Goal: Transaction & Acquisition: Obtain resource

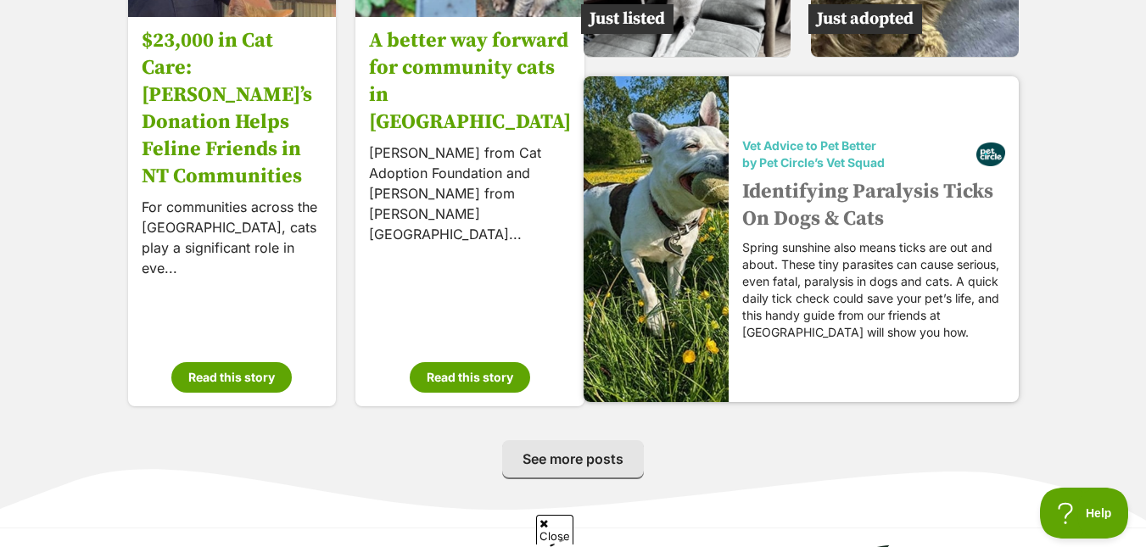
scroll to position [2628, 0]
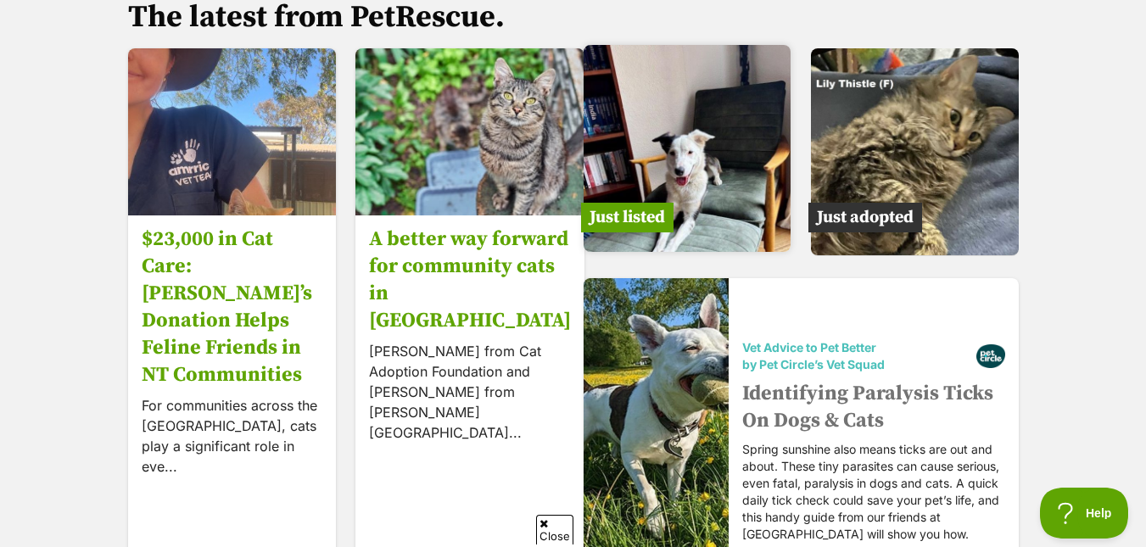
click at [683, 168] on img at bounding box center [688, 149] width 208 height 208
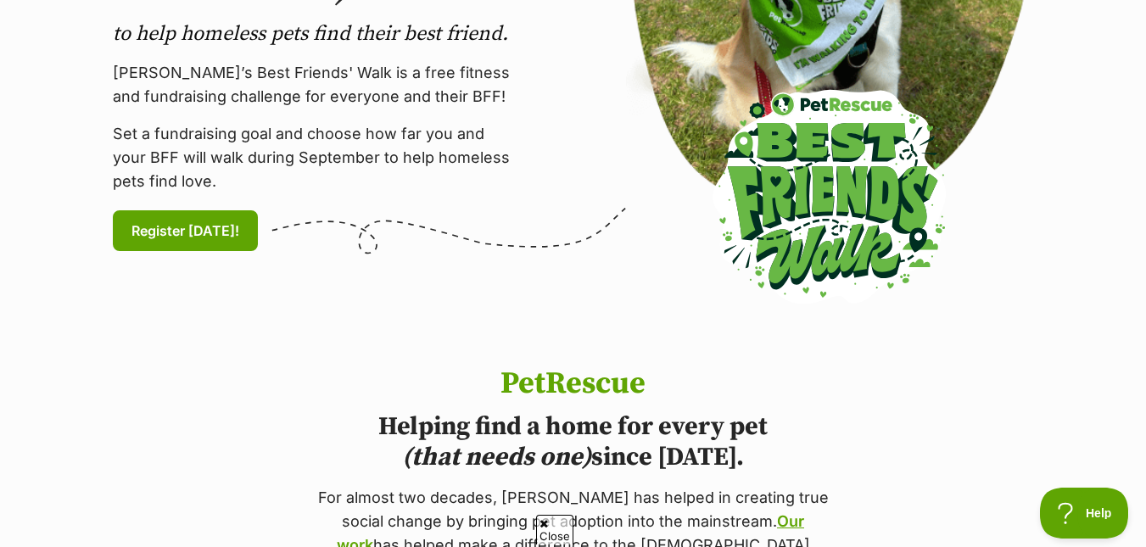
scroll to position [0, 0]
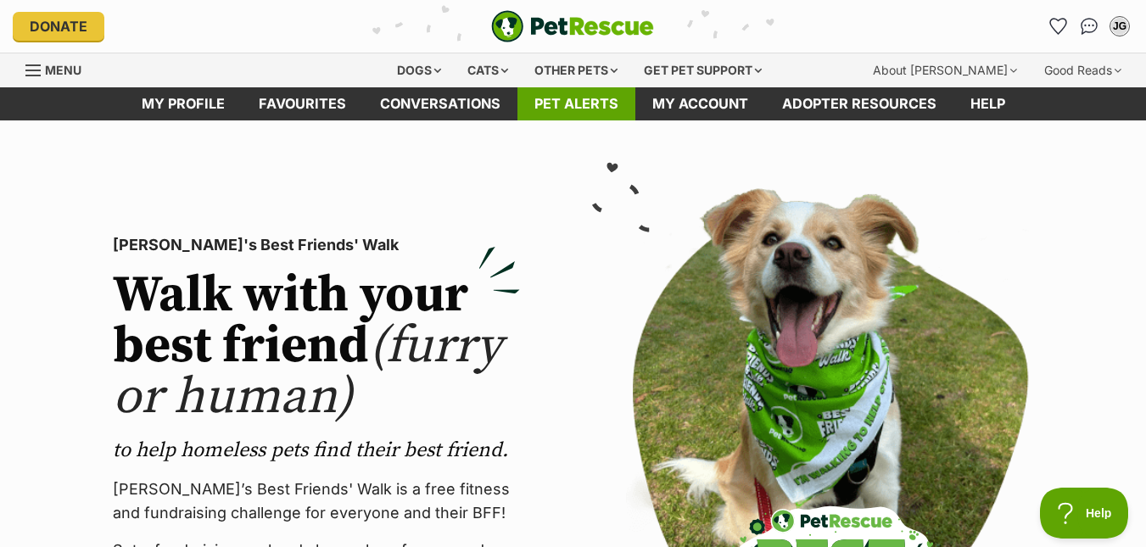
click at [564, 108] on link "Pet alerts" at bounding box center [577, 103] width 118 height 33
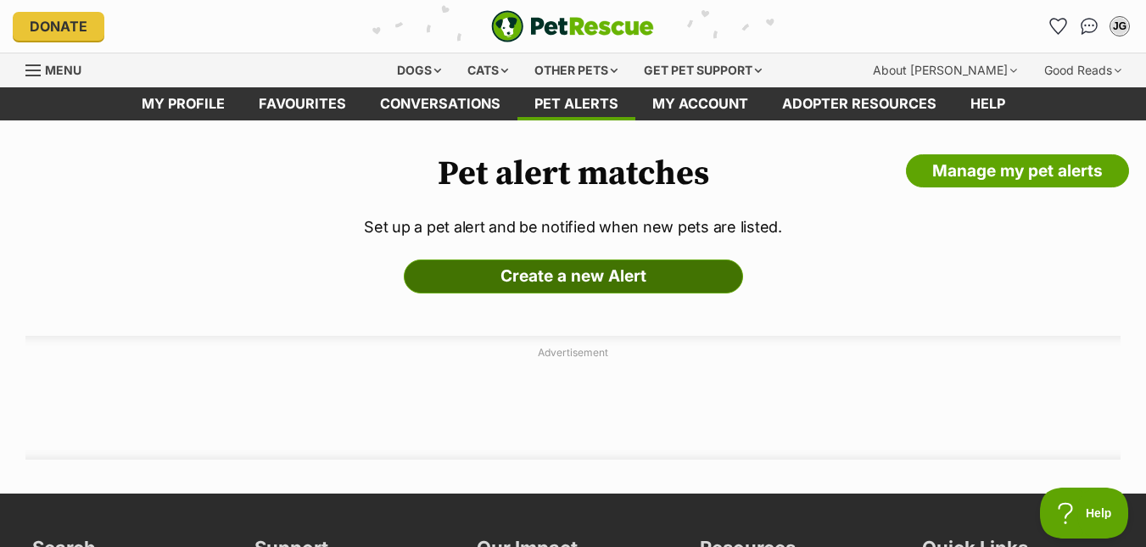
drag, startPoint x: 487, startPoint y: 298, endPoint x: 521, endPoint y: 290, distance: 34.8
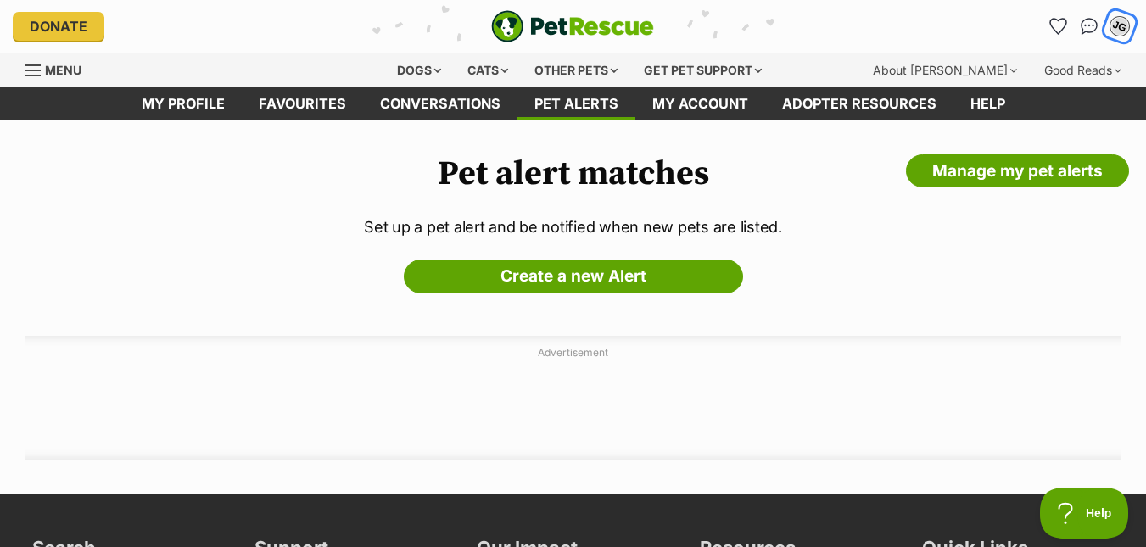
click at [1116, 25] on div "JG" at bounding box center [1120, 26] width 22 height 22
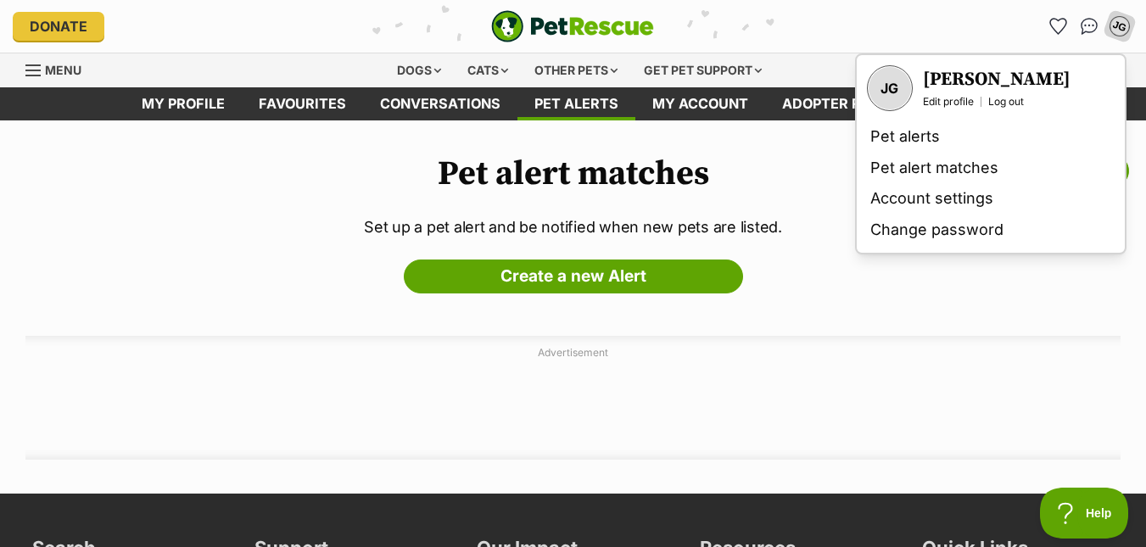
click at [137, 275] on div "Pet alert matches Manage my pet alerts Set up a pet alert and be notified when …" at bounding box center [573, 307] width 1146 height 306
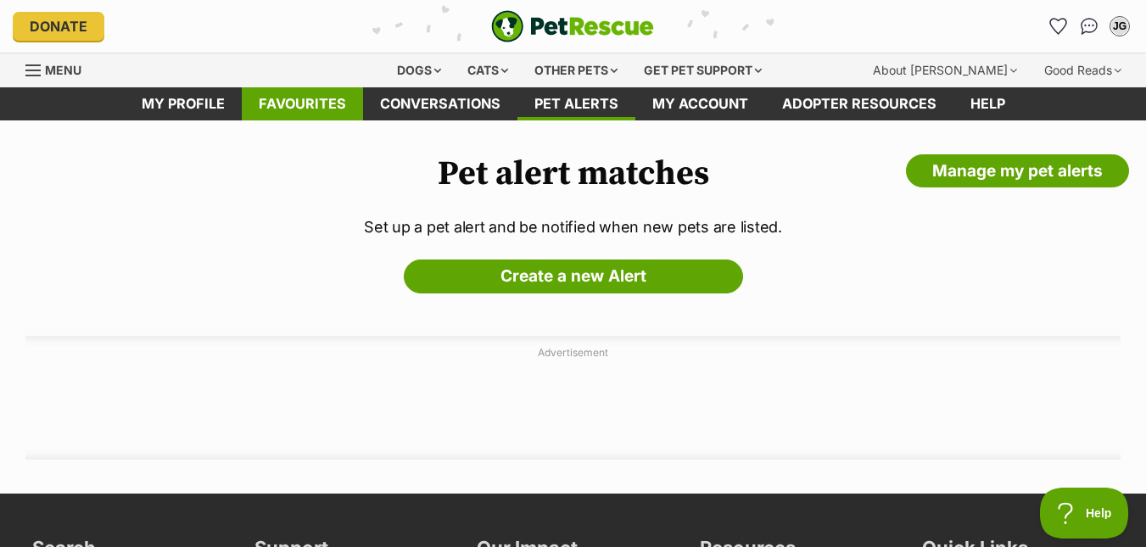
click at [305, 104] on link "Favourites" at bounding box center [302, 103] width 121 height 33
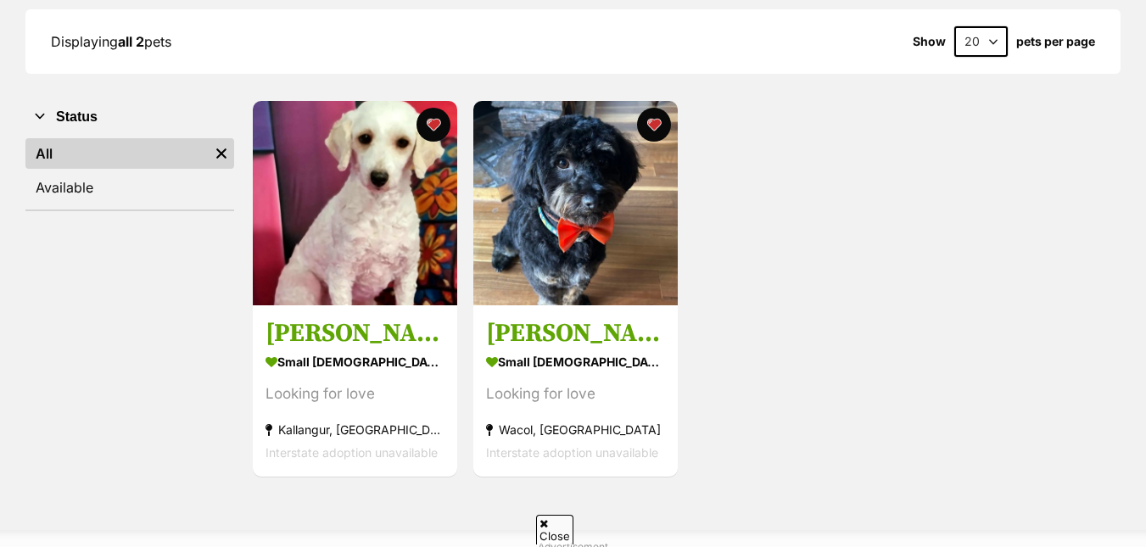
scroll to position [170, 0]
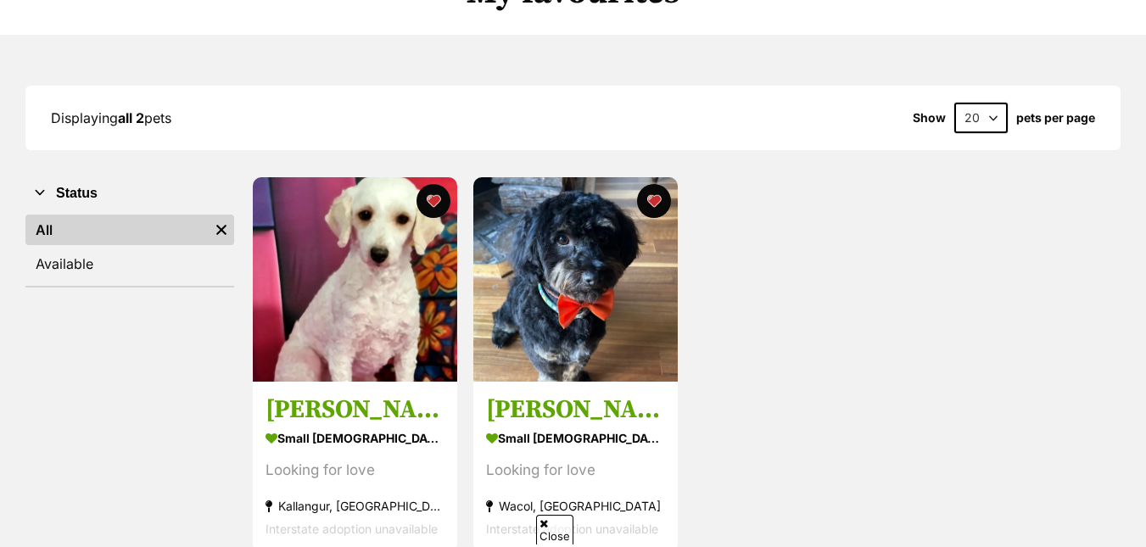
click at [982, 115] on select "20 40 60" at bounding box center [980, 118] width 53 height 31
click at [992, 118] on select "20 40 60" at bounding box center [980, 118] width 53 height 31
select select "40"
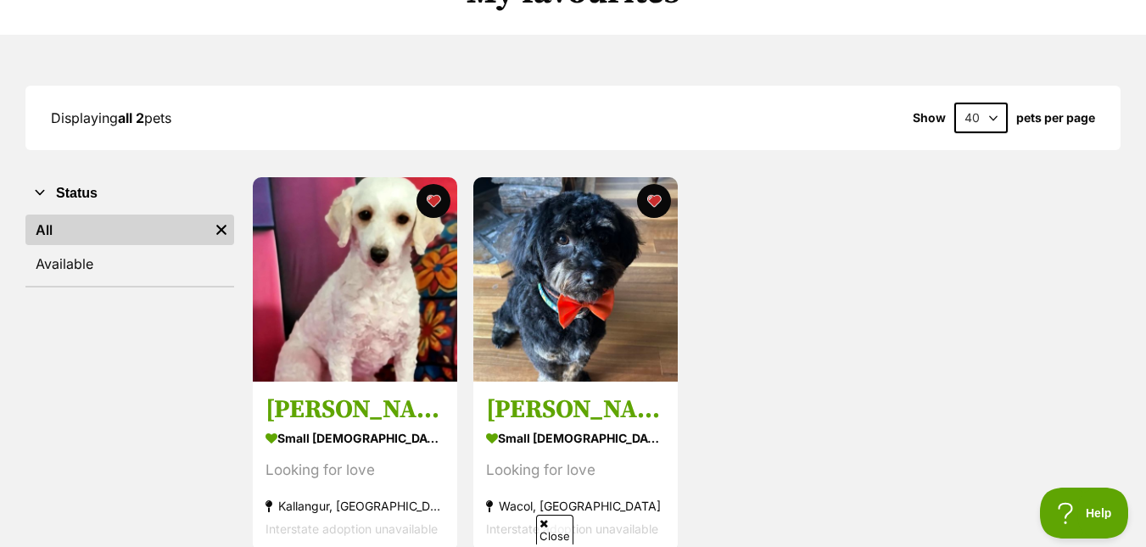
click at [954, 103] on select "20 40 60" at bounding box center [980, 118] width 53 height 31
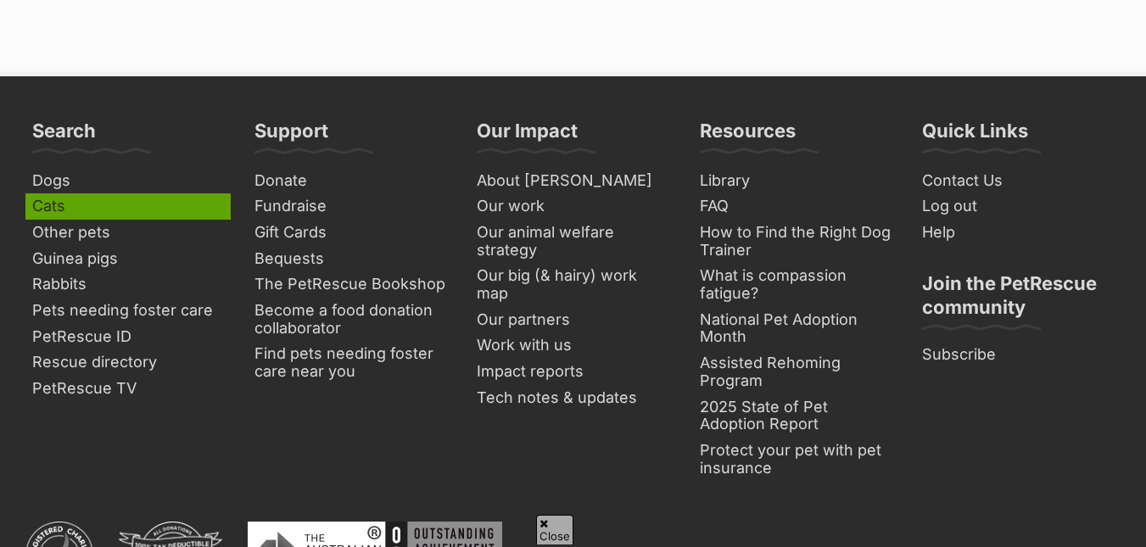
scroll to position [848, 0]
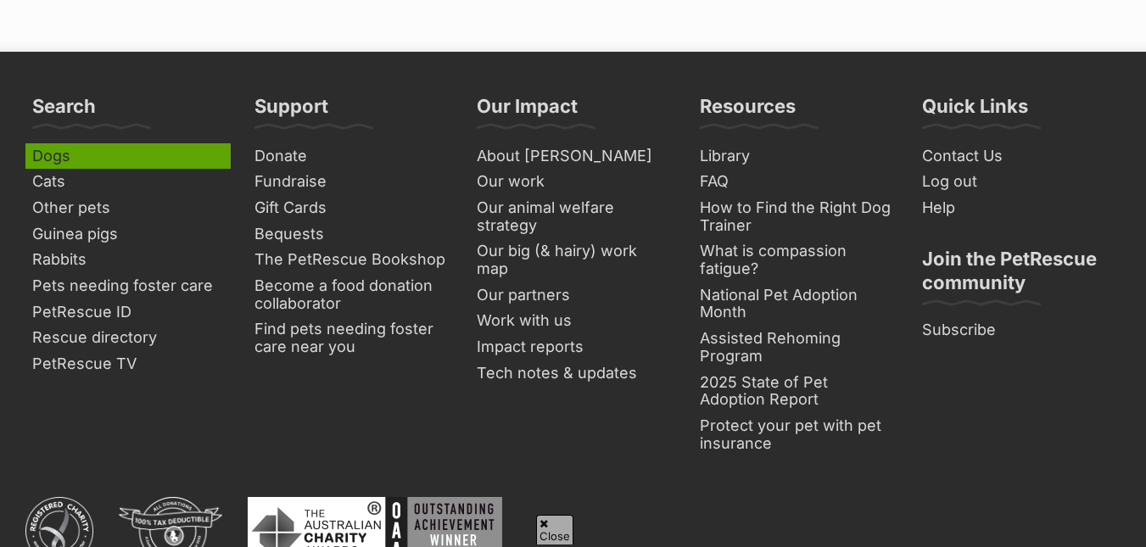
click at [68, 158] on link "Dogs" at bounding box center [127, 156] width 205 height 26
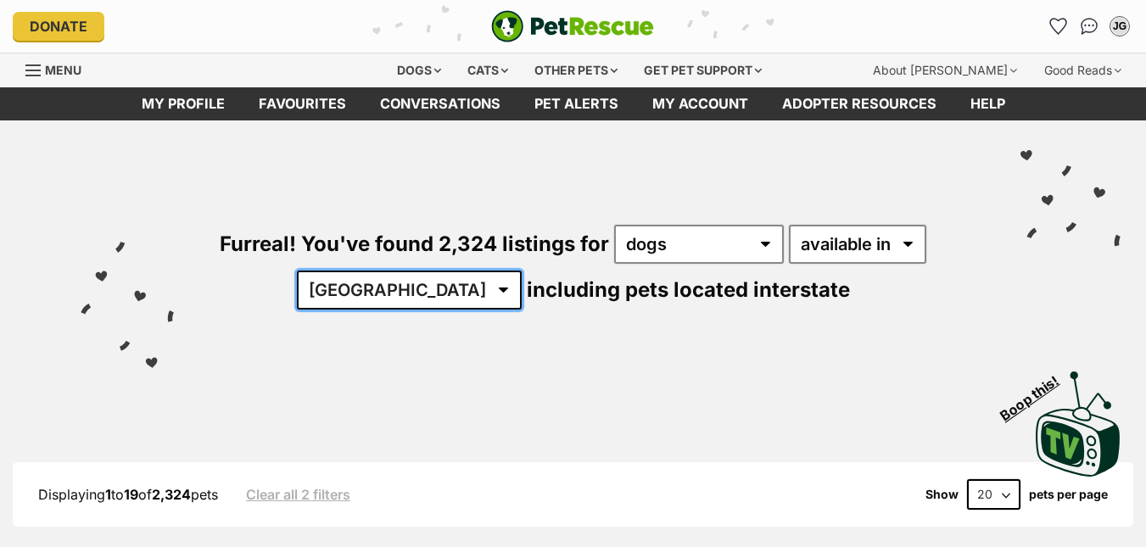
click at [451, 290] on select "Australia ACT NSW NT QLD SA TAS VIC WA" at bounding box center [409, 290] width 225 height 39
select select "QLD"
click at [350, 271] on select "[GEOGRAPHIC_DATA] [GEOGRAPHIC_DATA] [GEOGRAPHIC_DATA] [GEOGRAPHIC_DATA] [GEOGRA…" at bounding box center [409, 290] width 225 height 39
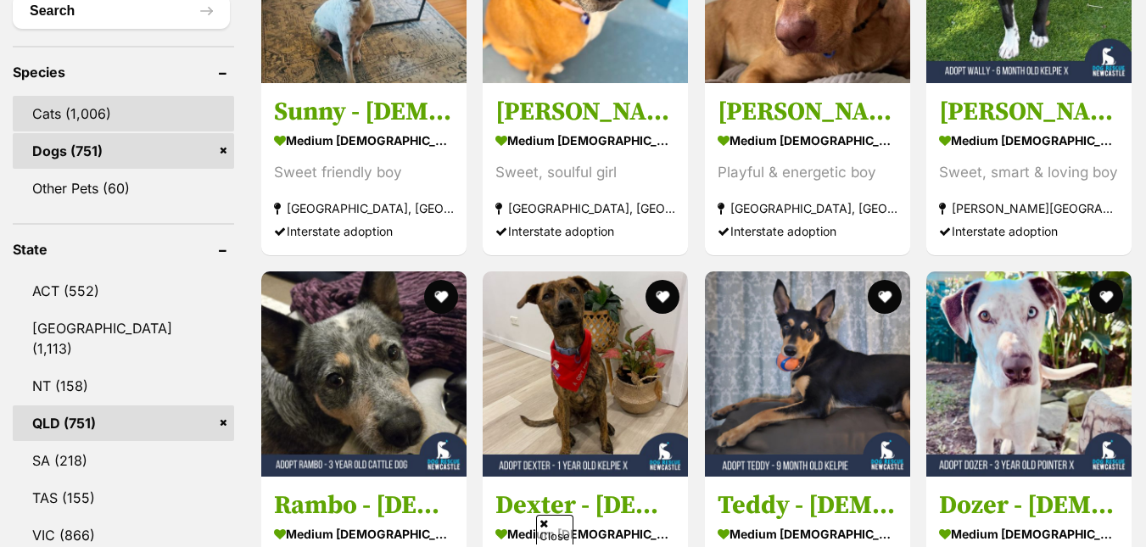
scroll to position [679, 0]
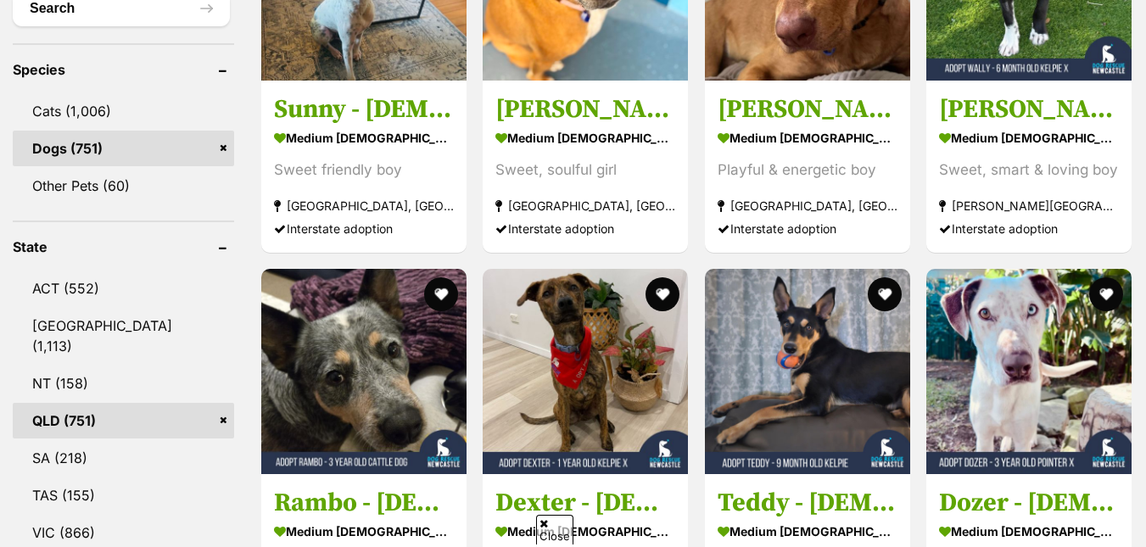
click at [50, 403] on link "QLD (751)" at bounding box center [123, 421] width 221 height 36
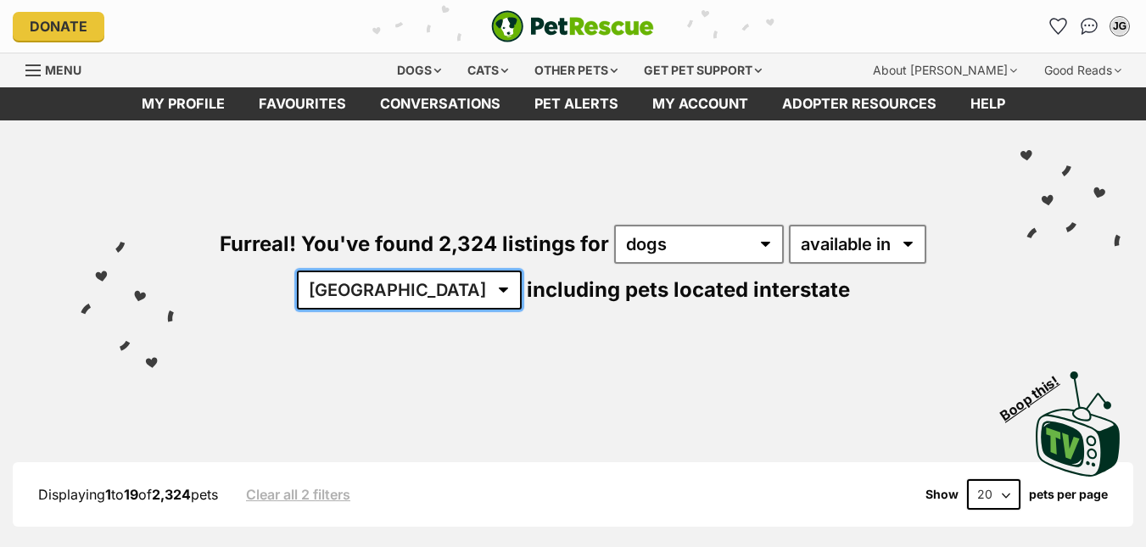
click at [449, 289] on select "[GEOGRAPHIC_DATA] [GEOGRAPHIC_DATA] [GEOGRAPHIC_DATA] [GEOGRAPHIC_DATA] [GEOGRA…" at bounding box center [409, 290] width 225 height 39
select select "QLD"
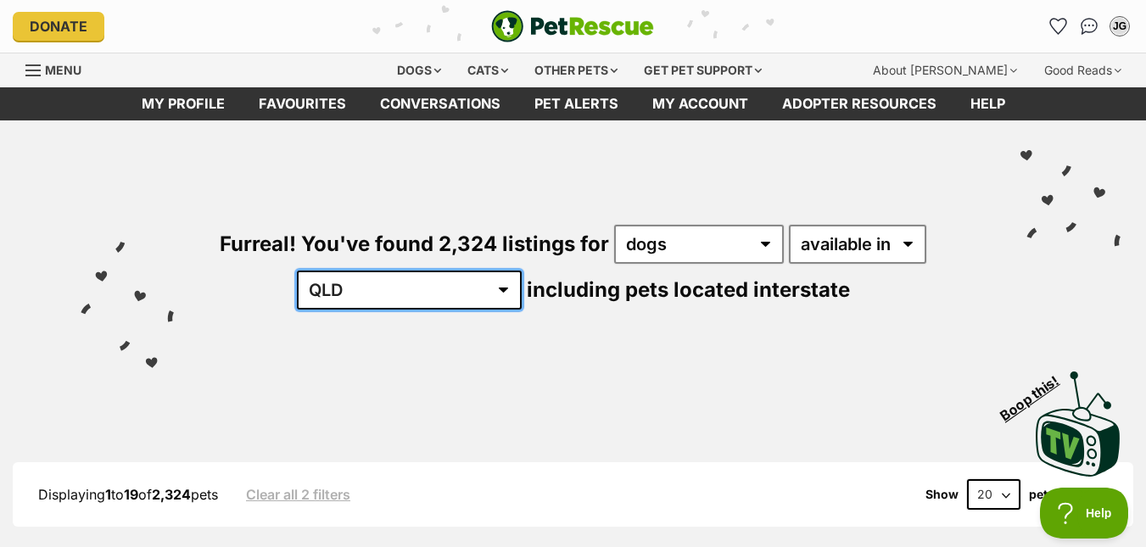
click at [350, 271] on select "[GEOGRAPHIC_DATA] [GEOGRAPHIC_DATA] [GEOGRAPHIC_DATA] [GEOGRAPHIC_DATA] [GEOGRA…" at bounding box center [409, 290] width 225 height 39
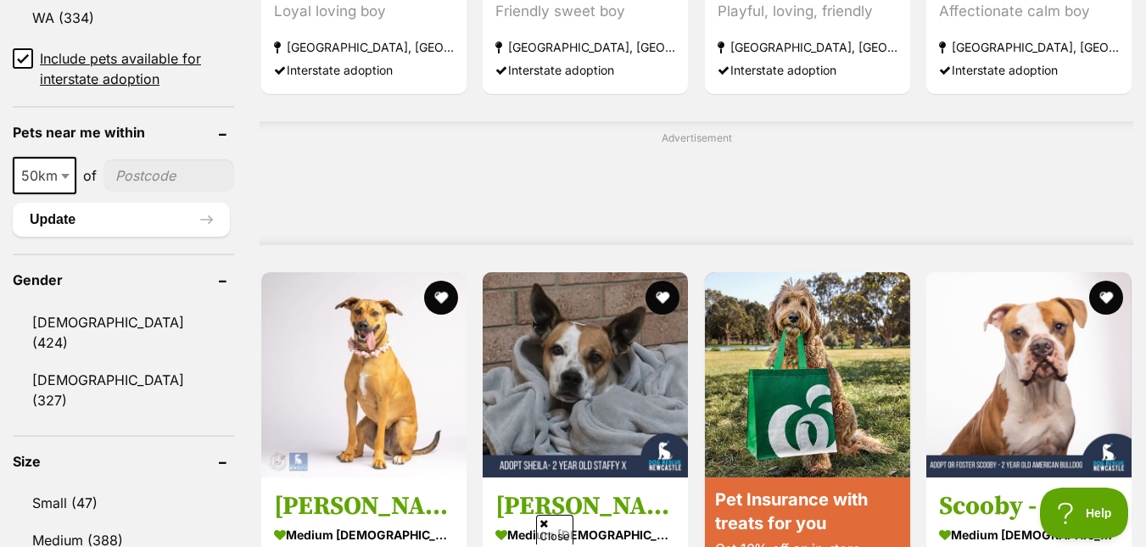
scroll to position [1442, 0]
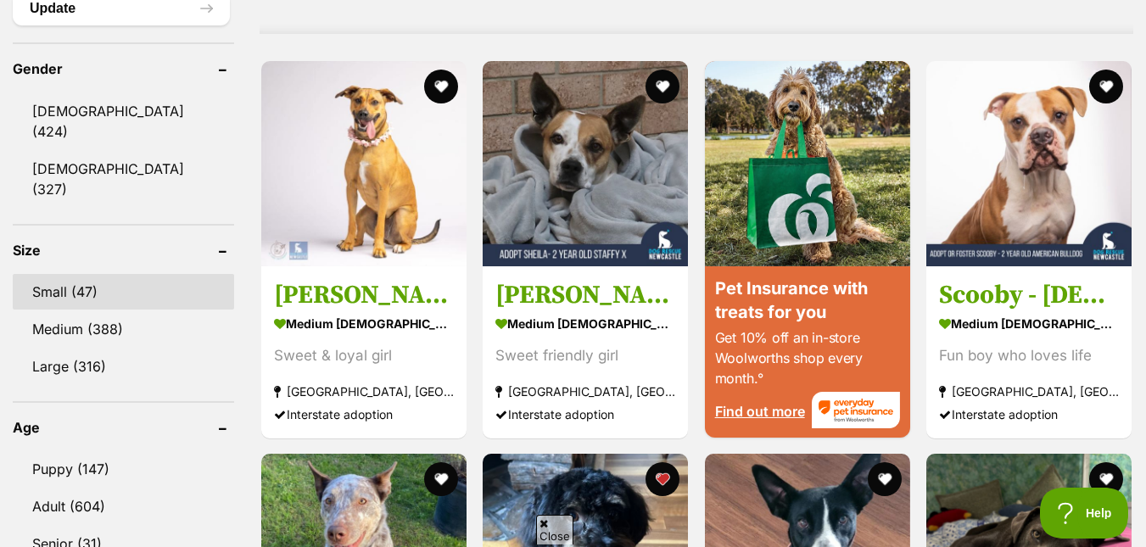
drag, startPoint x: 80, startPoint y: 232, endPoint x: 120, endPoint y: 232, distance: 39.9
click at [81, 274] on link "Small (47)" at bounding box center [123, 292] width 221 height 36
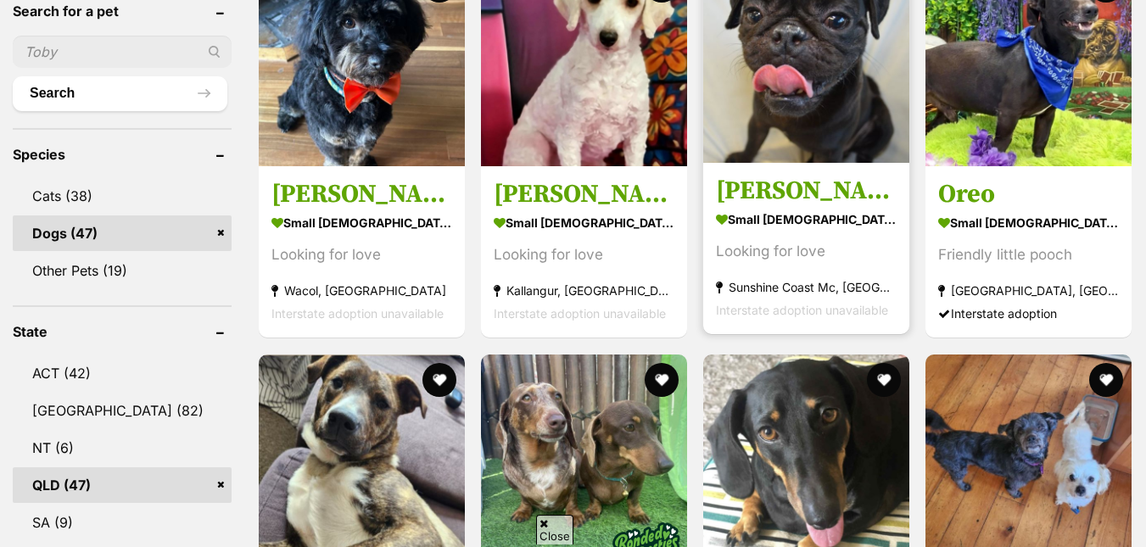
click at [814, 108] on img at bounding box center [806, 60] width 206 height 206
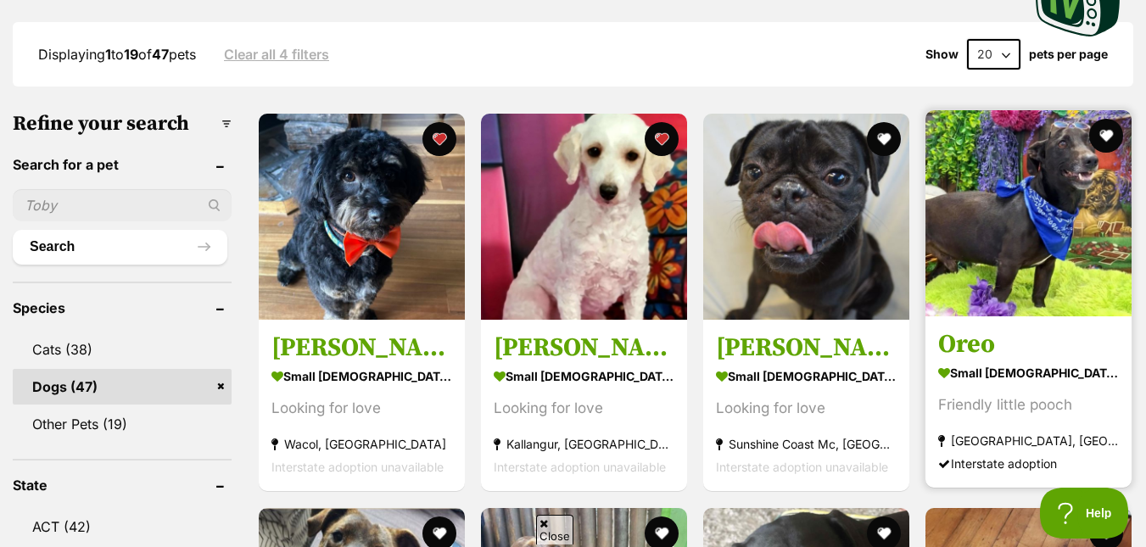
scroll to position [439, 0]
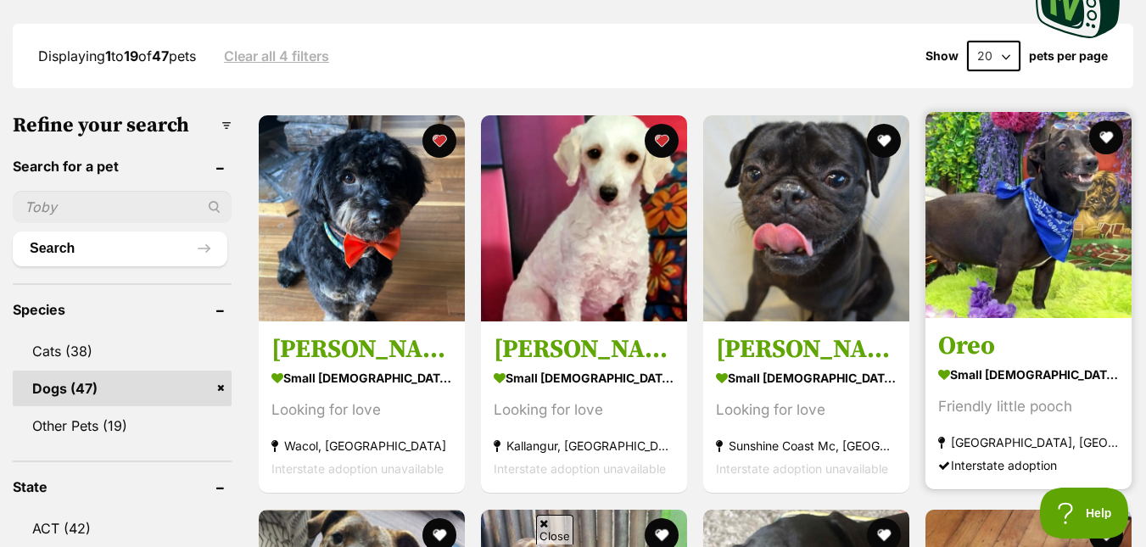
click at [1030, 189] on img at bounding box center [1029, 215] width 206 height 206
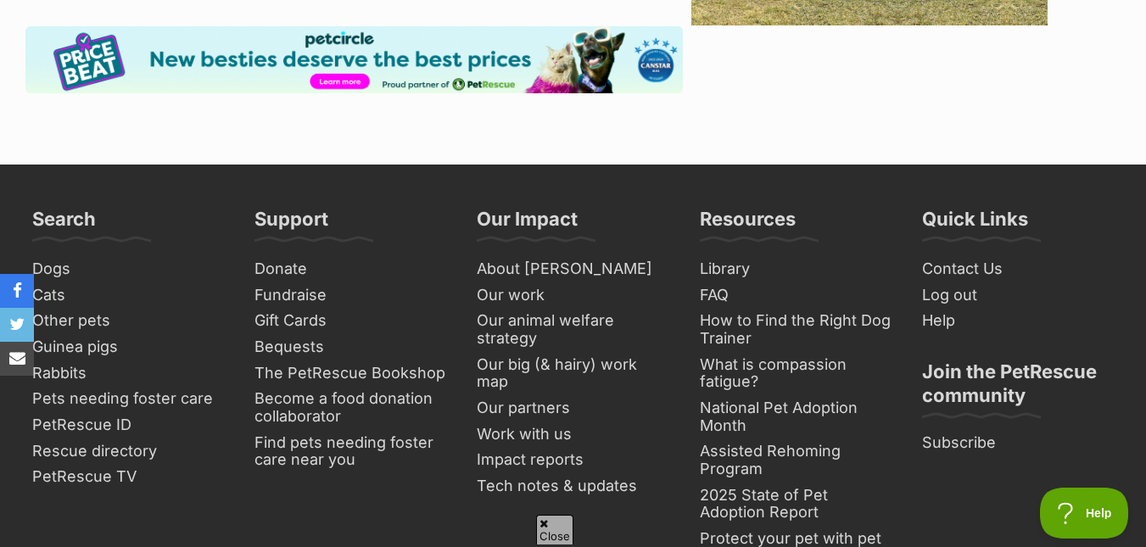
scroll to position [2460, 0]
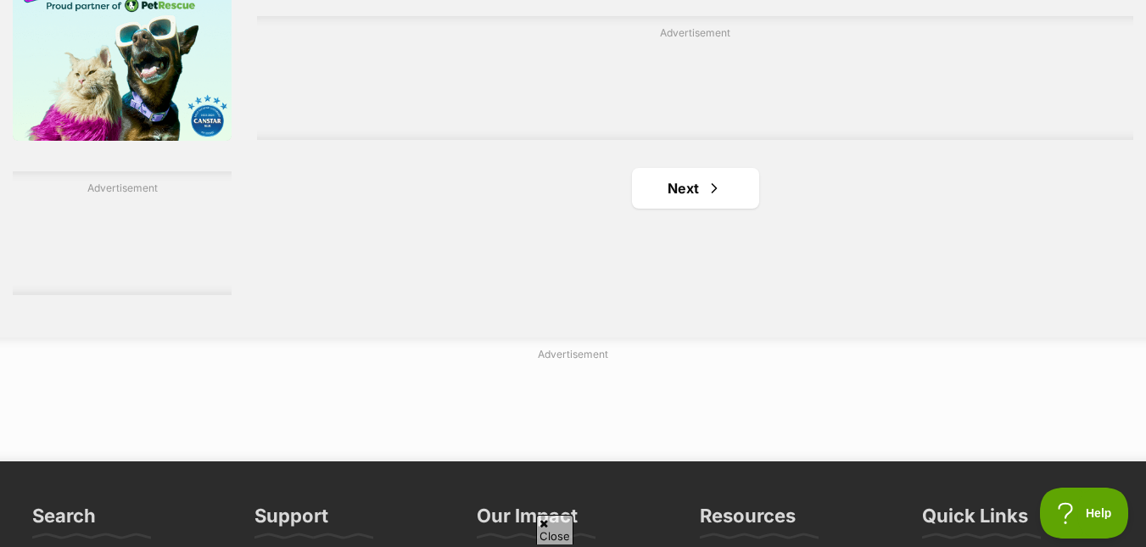
scroll to position [2814, 0]
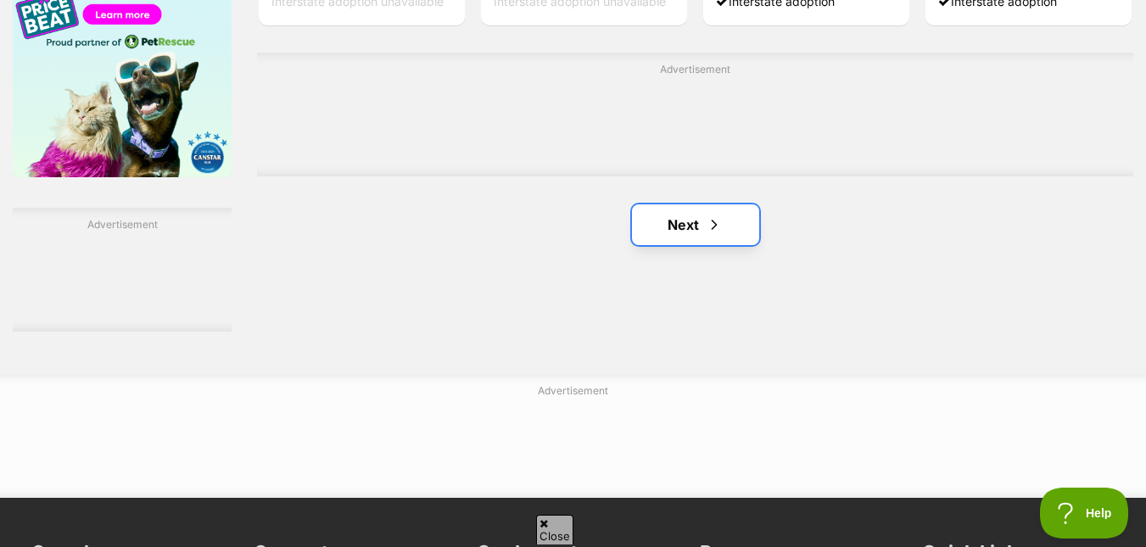
click at [669, 222] on link "Next" at bounding box center [695, 224] width 127 height 41
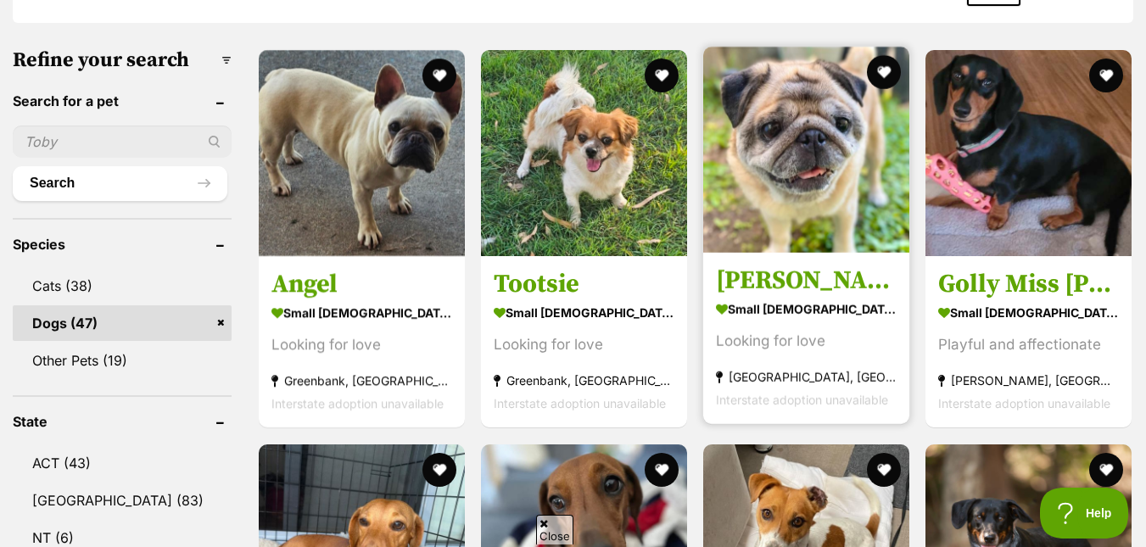
scroll to position [509, 0]
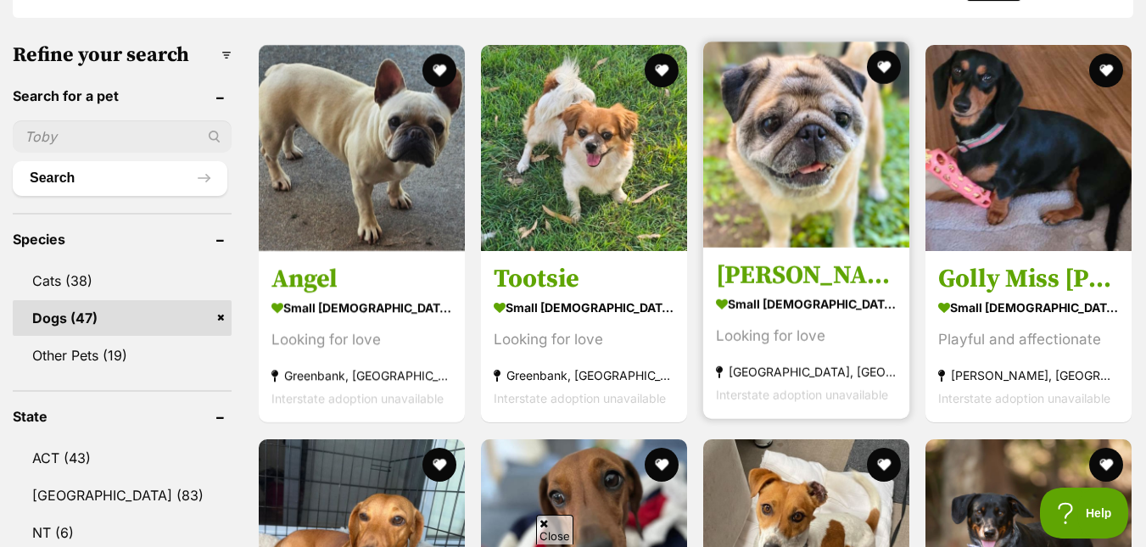
click at [786, 176] on img at bounding box center [806, 145] width 206 height 206
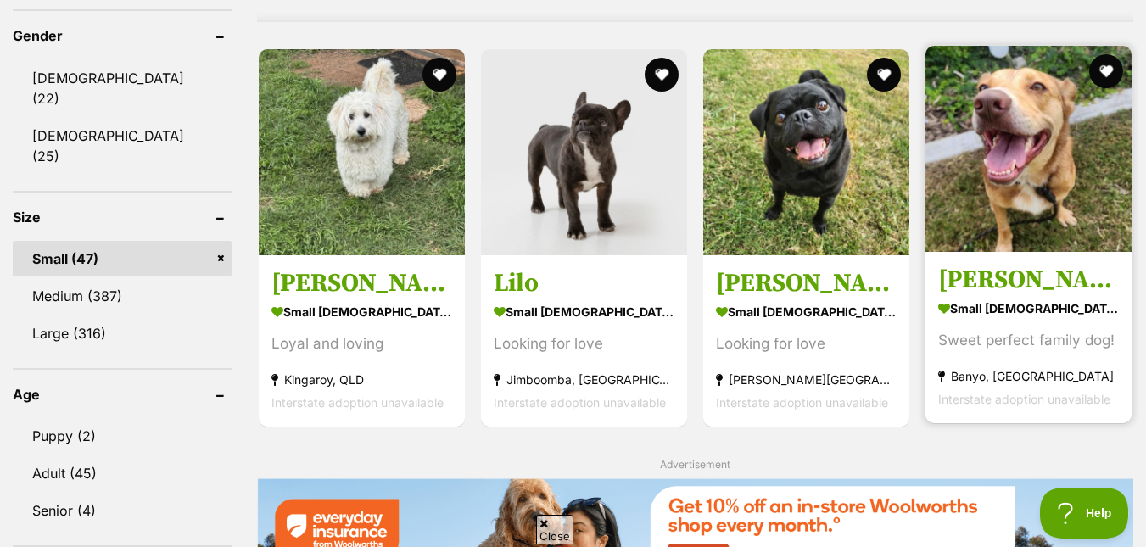
scroll to position [1442, 0]
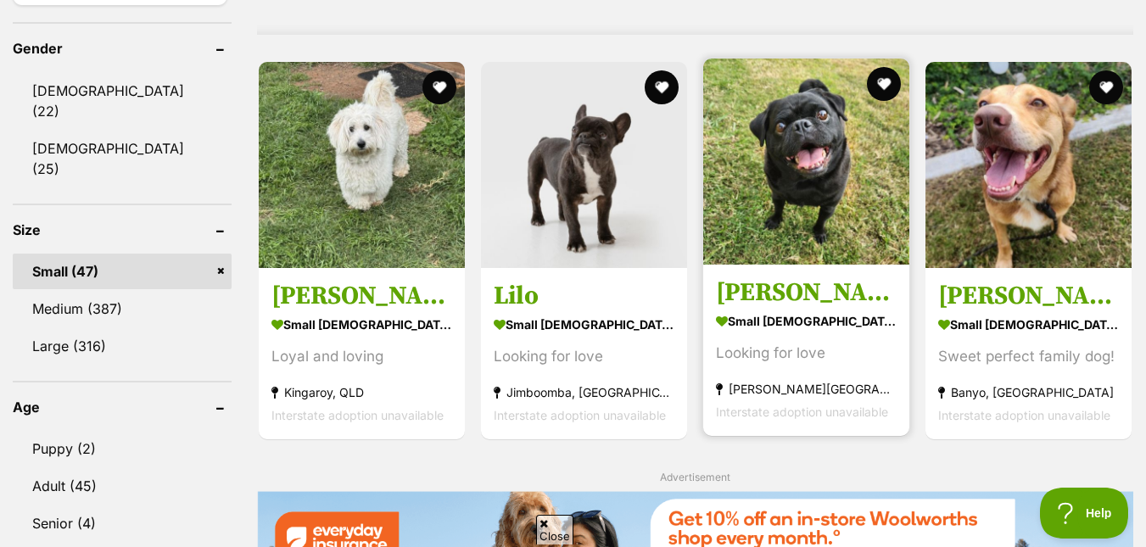
click at [753, 322] on strong "small [DEMOGRAPHIC_DATA] Dog" at bounding box center [806, 322] width 181 height 25
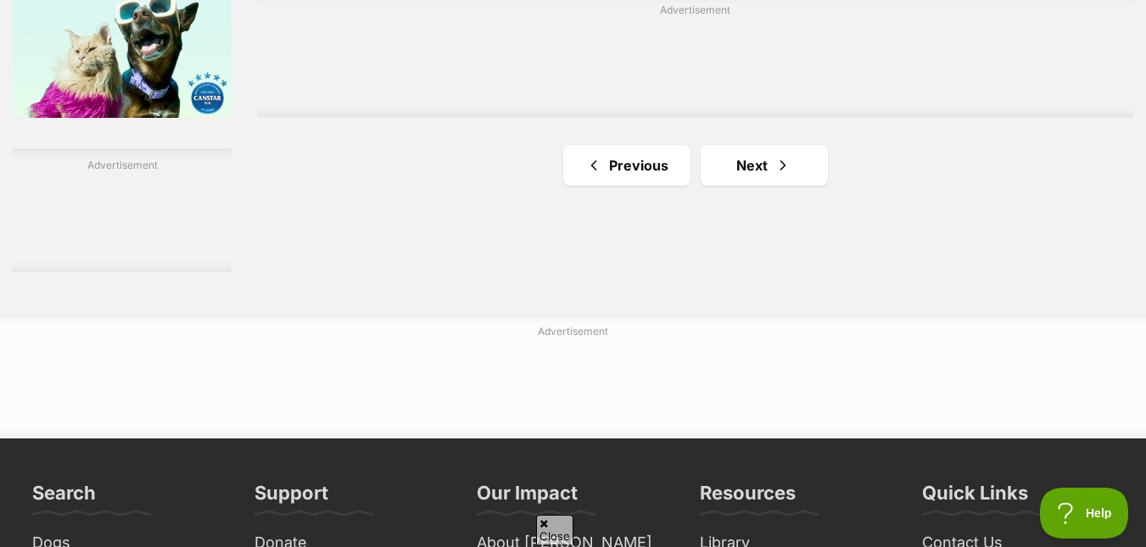
scroll to position [2884, 0]
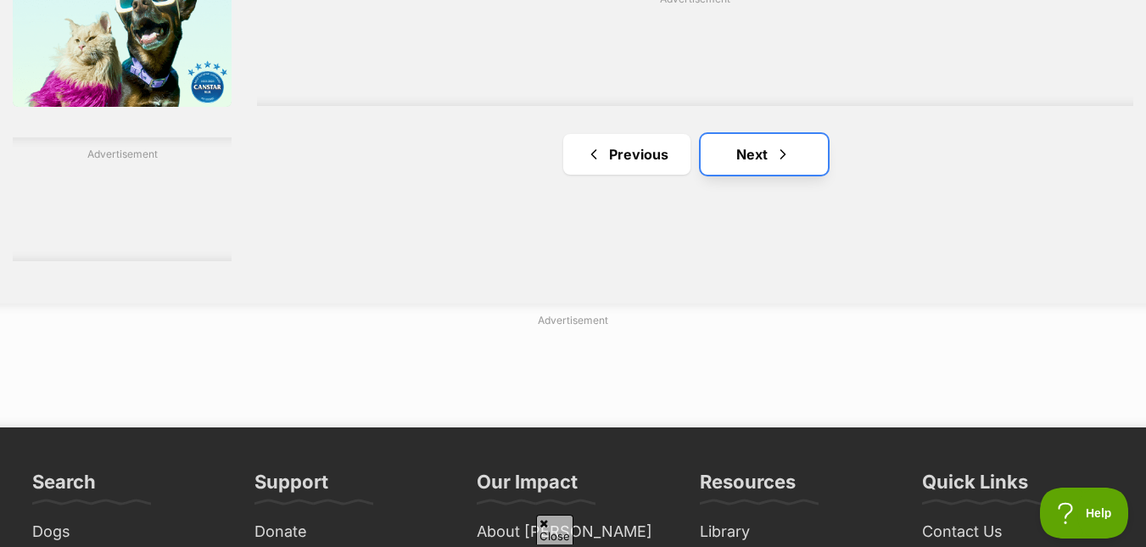
drag, startPoint x: 762, startPoint y: 160, endPoint x: 734, endPoint y: 151, distance: 29.5
click at [760, 160] on link "Next" at bounding box center [764, 154] width 127 height 41
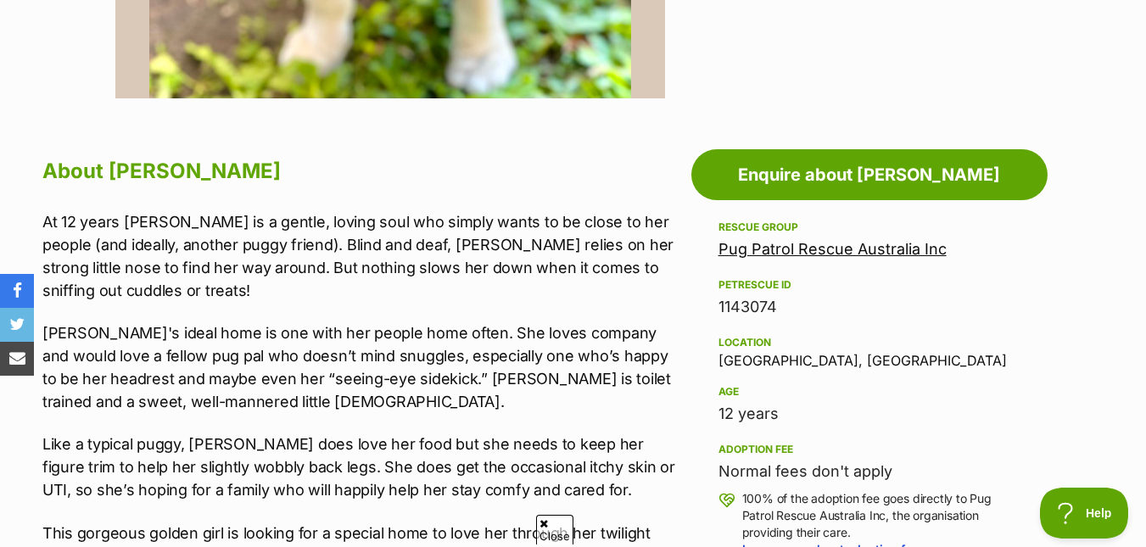
scroll to position [764, 0]
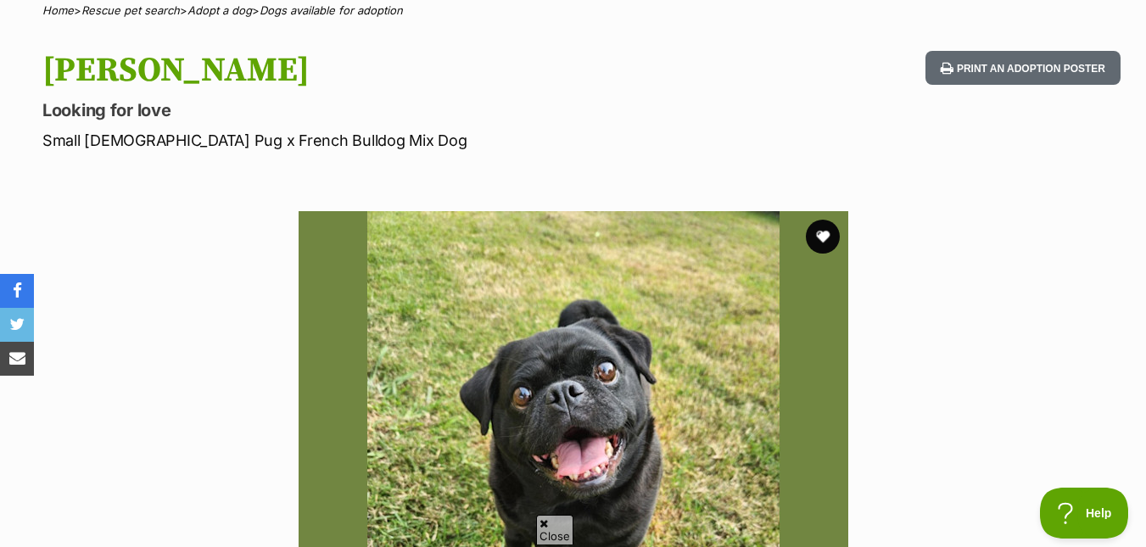
scroll to position [85, 0]
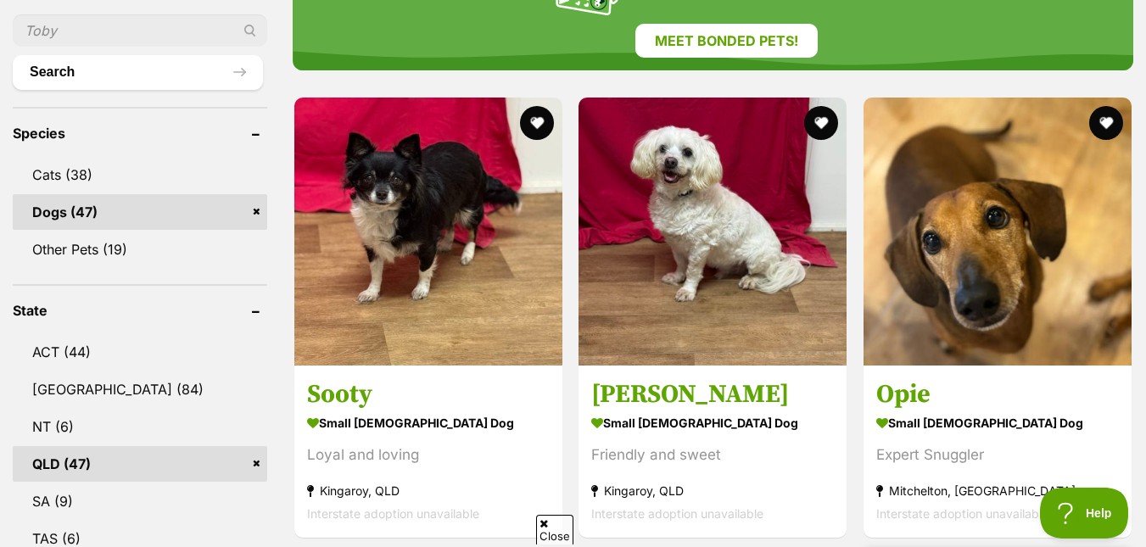
scroll to position [594, 0]
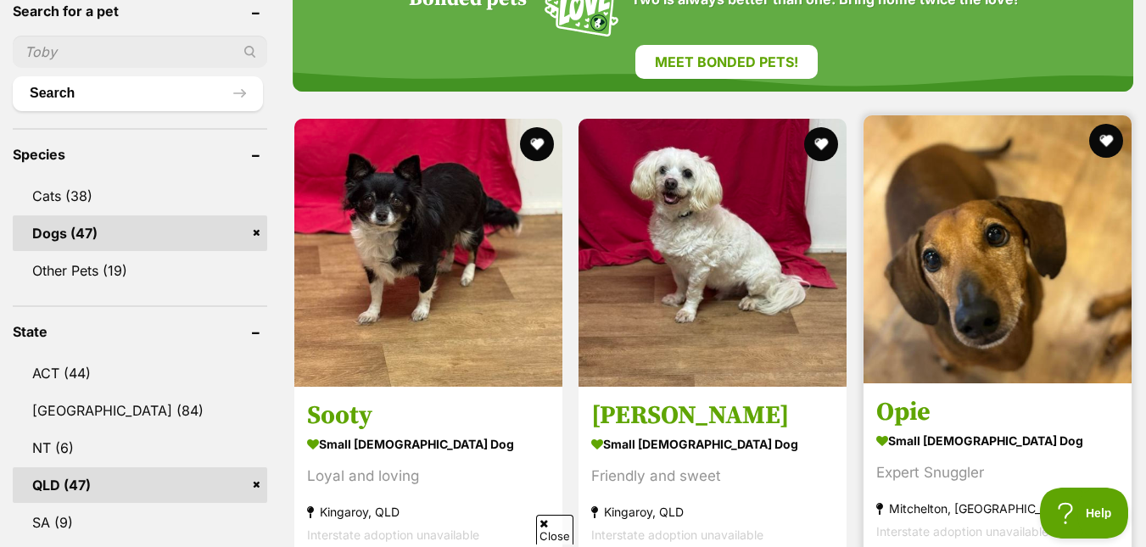
click at [1000, 260] on img at bounding box center [998, 249] width 268 height 268
click at [1001, 260] on img at bounding box center [998, 249] width 268 height 268
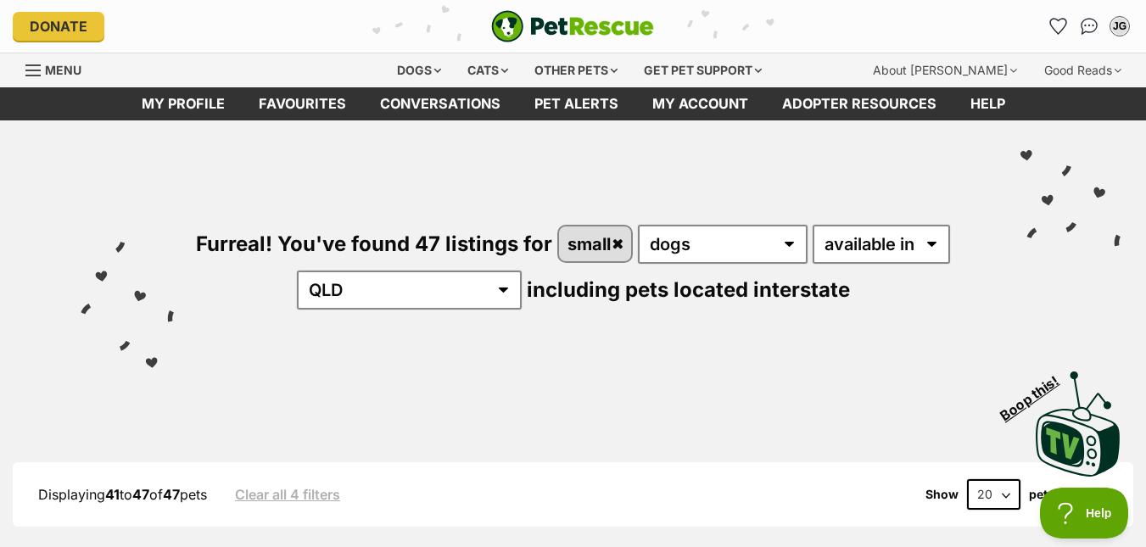
drag, startPoint x: 1056, startPoint y: 27, endPoint x: 1035, endPoint y: 36, distance: 22.8
click at [1056, 27] on icon "Favourites" at bounding box center [1058, 26] width 16 height 15
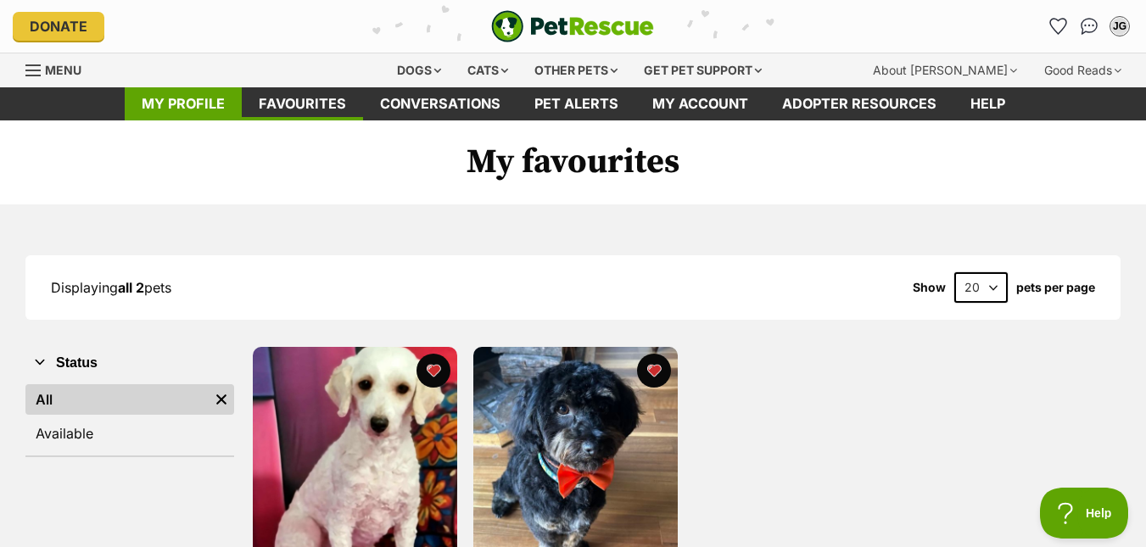
click at [166, 100] on link "My profile" at bounding box center [183, 103] width 117 height 33
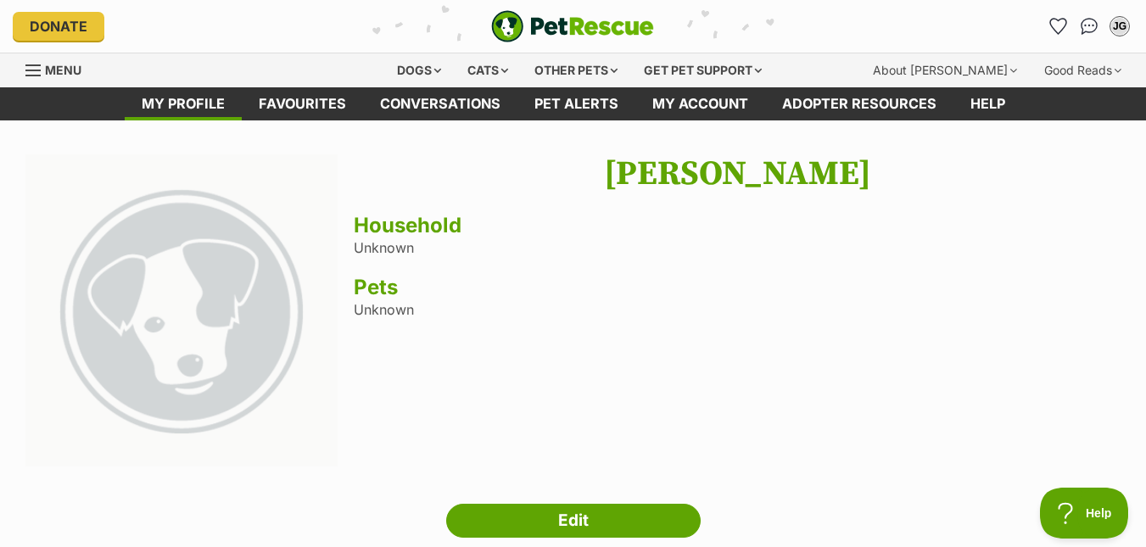
click at [366, 246] on div "Joy Gane Household Unknown Pets Unknown" at bounding box center [737, 312] width 767 height 316
click at [379, 316] on div "Joy Gane Household Unknown Pets Unknown" at bounding box center [737, 312] width 767 height 316
click at [754, 180] on h1 "[PERSON_NAME]" at bounding box center [737, 173] width 767 height 39
click at [755, 180] on h1 "[PERSON_NAME]" at bounding box center [737, 173] width 767 height 39
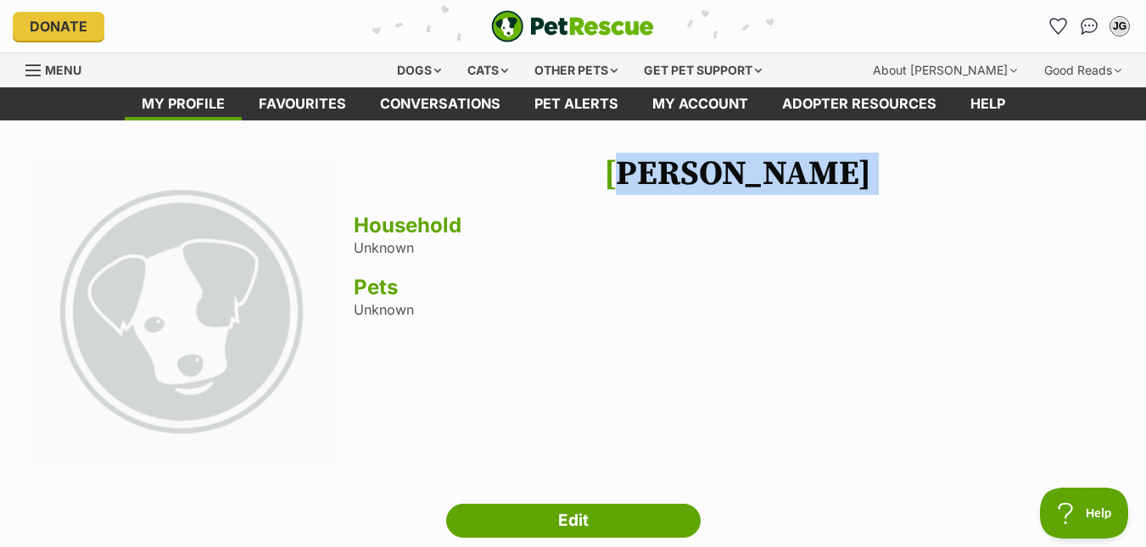
drag, startPoint x: 754, startPoint y: 182, endPoint x: 586, endPoint y: 182, distance: 168.0
click at [753, 182] on h1 "[PERSON_NAME]" at bounding box center [737, 173] width 767 height 39
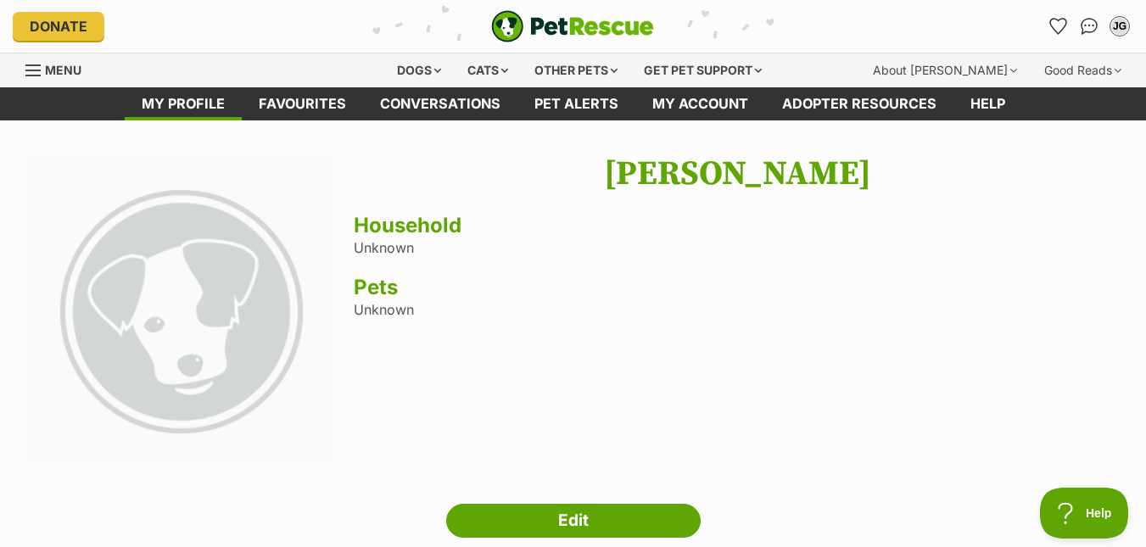
click at [394, 249] on div "Joy Gane Household Unknown Pets Unknown" at bounding box center [737, 312] width 767 height 316
click at [398, 250] on div "Joy Gane Household Unknown Pets Unknown" at bounding box center [737, 312] width 767 height 316
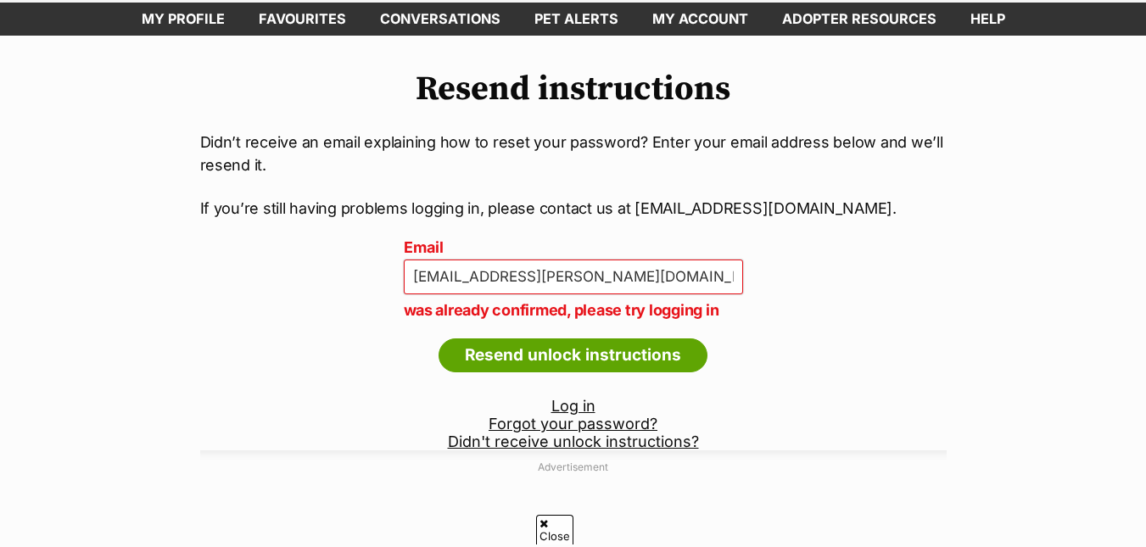
click at [574, 403] on link "Log in" at bounding box center [573, 406] width 44 height 18
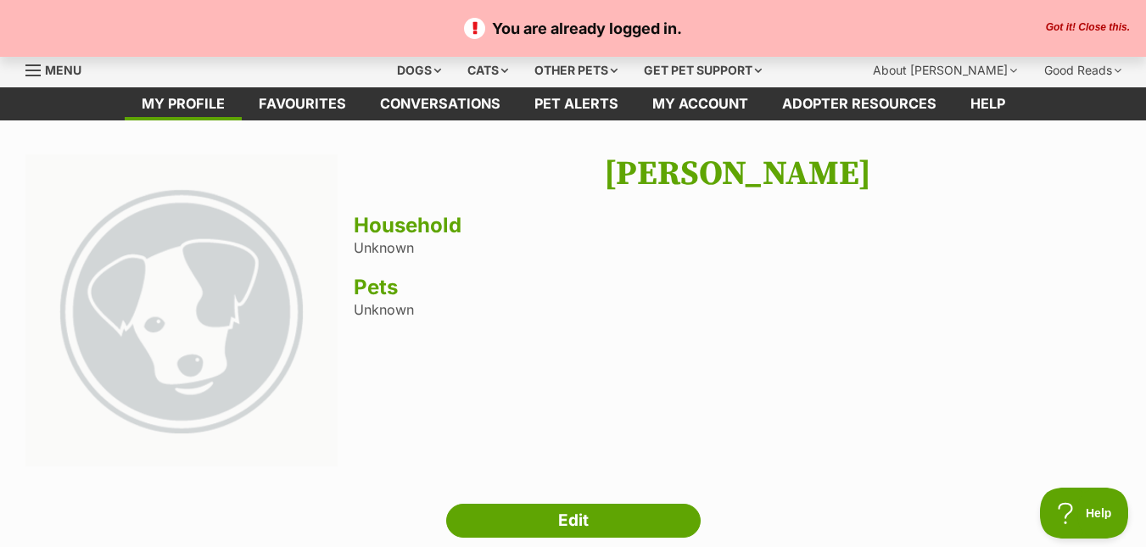
click at [48, 71] on span "Menu" at bounding box center [63, 70] width 36 height 14
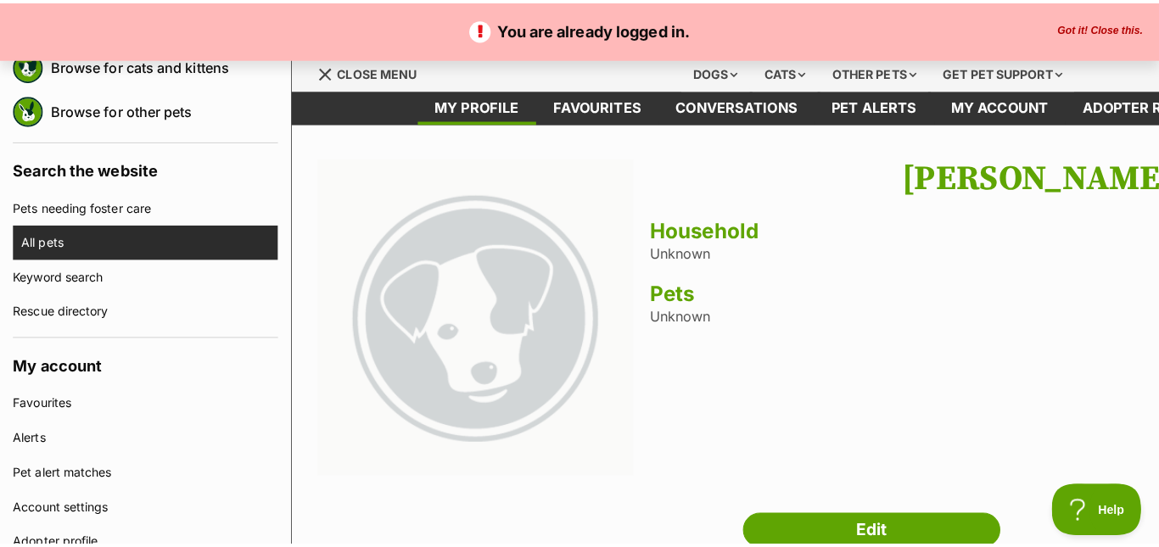
scroll to position [85, 0]
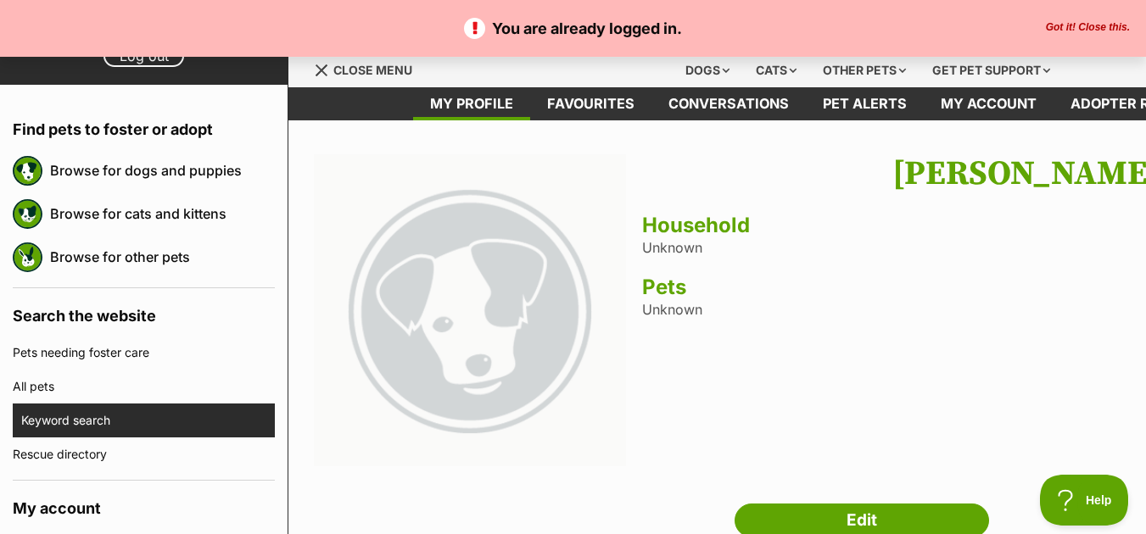
click at [78, 424] on link "Keyword search" at bounding box center [148, 421] width 254 height 34
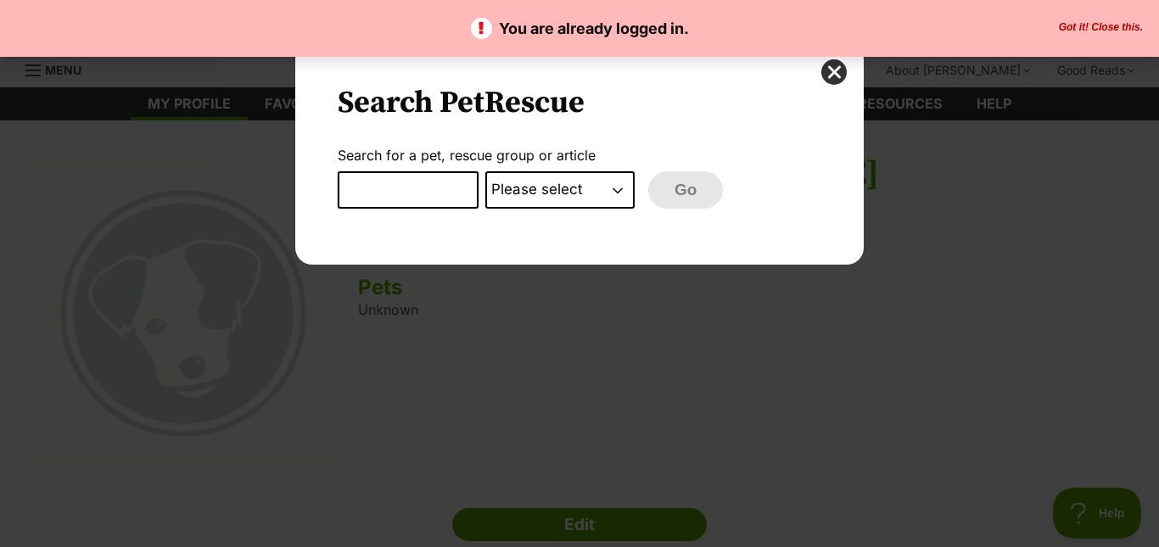
click at [386, 184] on input "Dialog Window - Close (Press escape to close)" at bounding box center [408, 189] width 141 height 37
type input "Toto"
click at [604, 194] on select "Please select PetRescue ID Pet name Group Article" at bounding box center [559, 189] width 149 height 37
select select "pet_name"
click at [485, 171] on select "Please select PetRescue ID Pet name Group Article" at bounding box center [559, 189] width 149 height 37
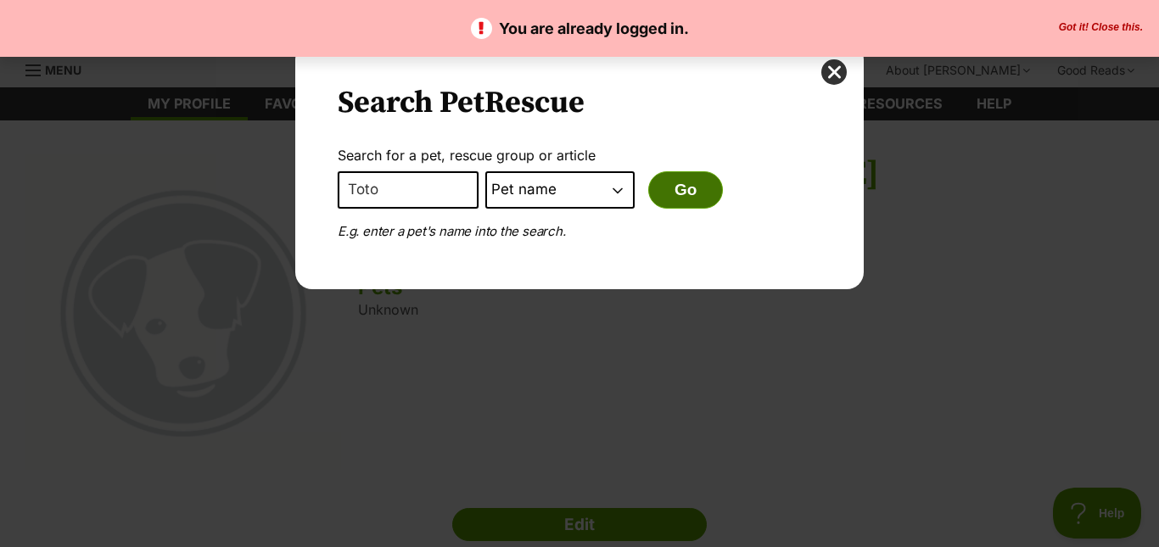
click at [694, 188] on button "Go" at bounding box center [685, 189] width 75 height 37
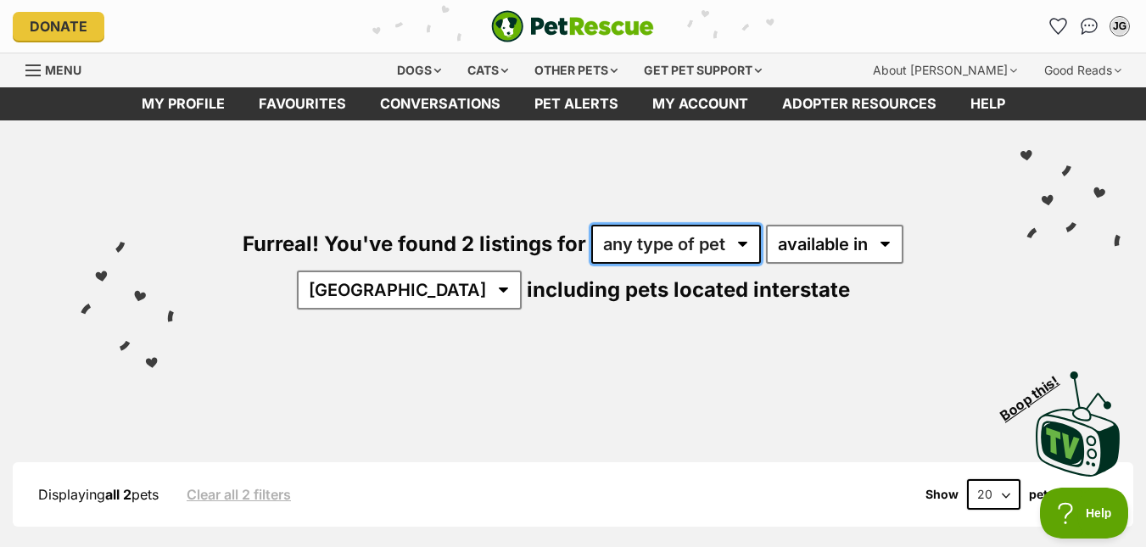
drag, startPoint x: 742, startPoint y: 245, endPoint x: 723, endPoint y: 250, distance: 20.2
click at [741, 245] on select "any type of pet cats dogs" at bounding box center [676, 244] width 170 height 39
select select "Dogs"
click at [591, 225] on select "any type of pet cats dogs" at bounding box center [676, 244] width 170 height 39
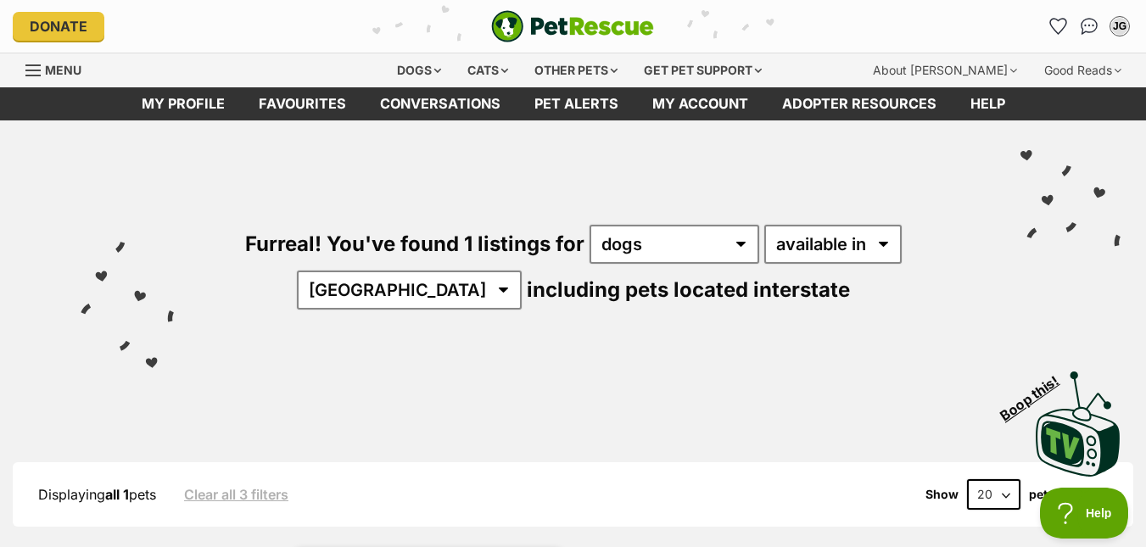
scroll to position [594, 0]
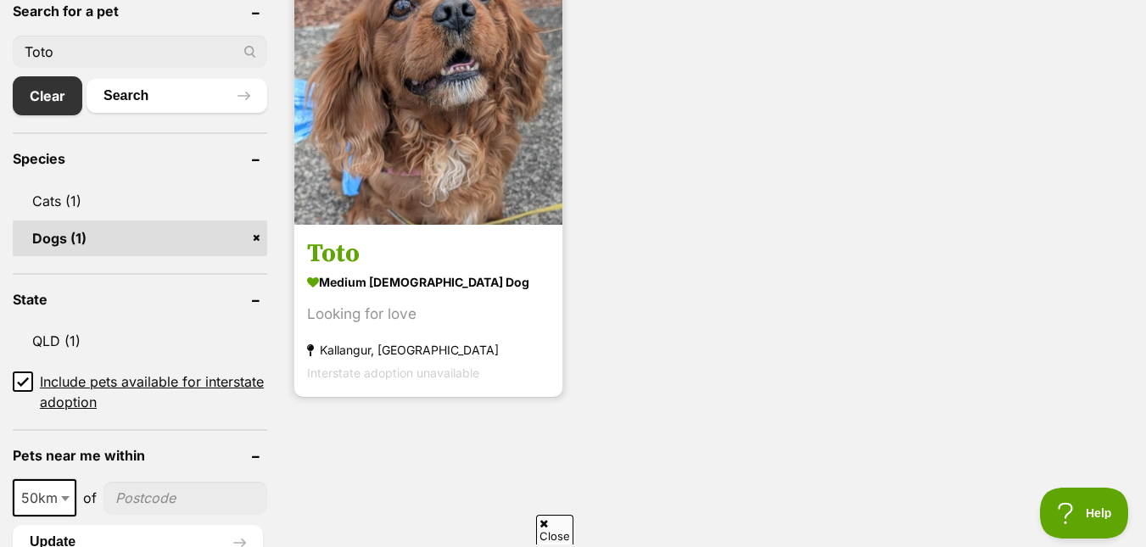
click at [400, 108] on img at bounding box center [428, 91] width 268 height 268
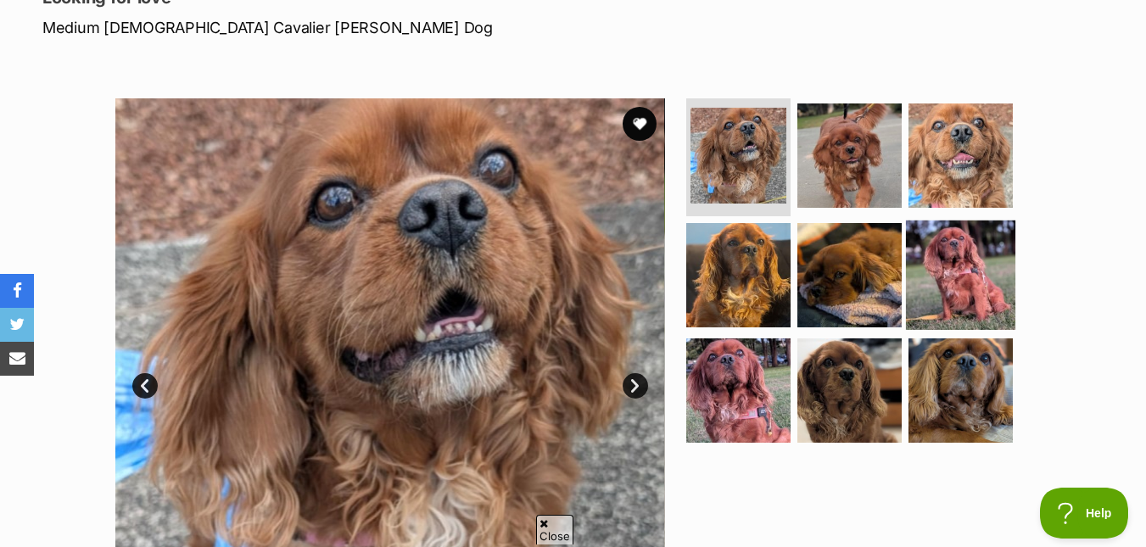
click at [955, 238] on img at bounding box center [960, 275] width 109 height 109
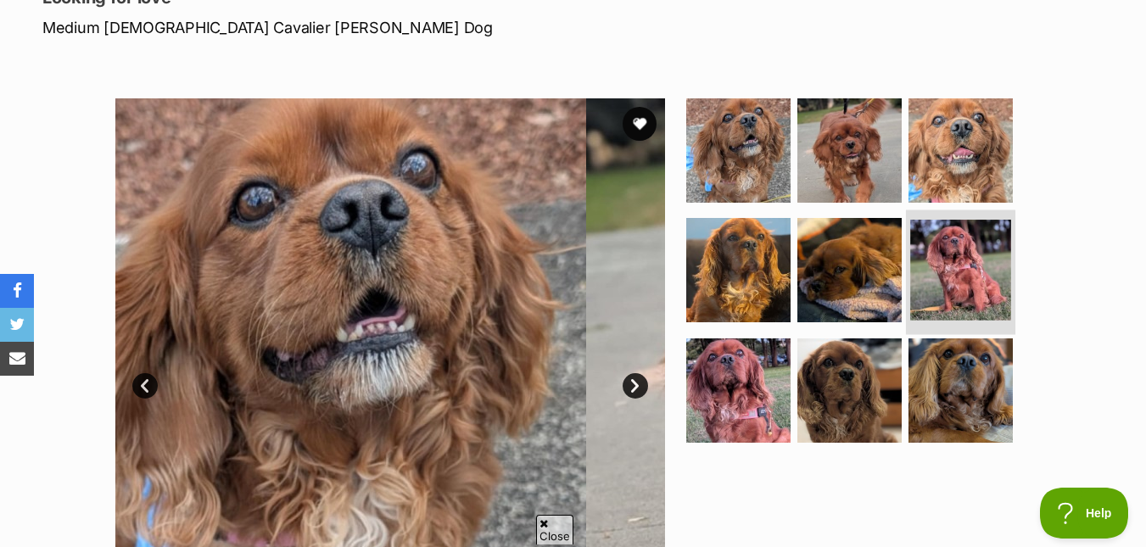
click at [955, 238] on img at bounding box center [960, 270] width 101 height 101
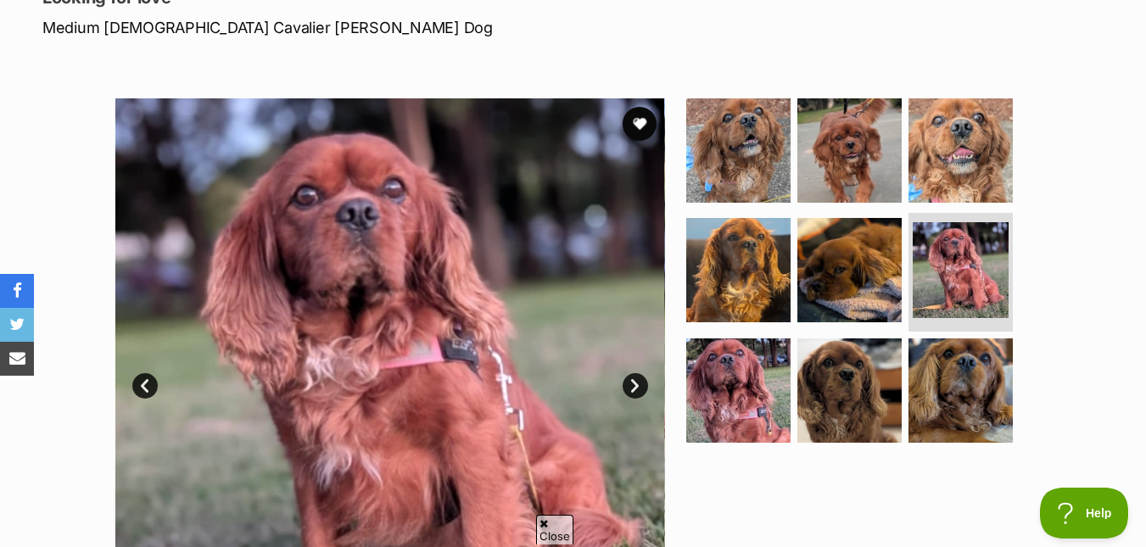
click at [153, 386] on link "Prev" at bounding box center [144, 385] width 25 height 25
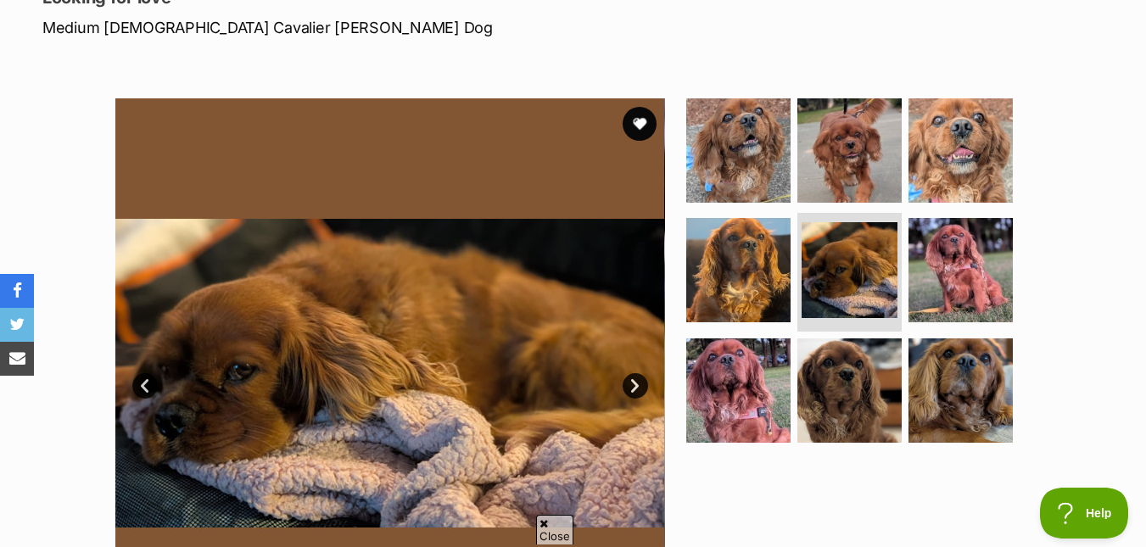
click at [143, 385] on link "Prev" at bounding box center [144, 385] width 25 height 25
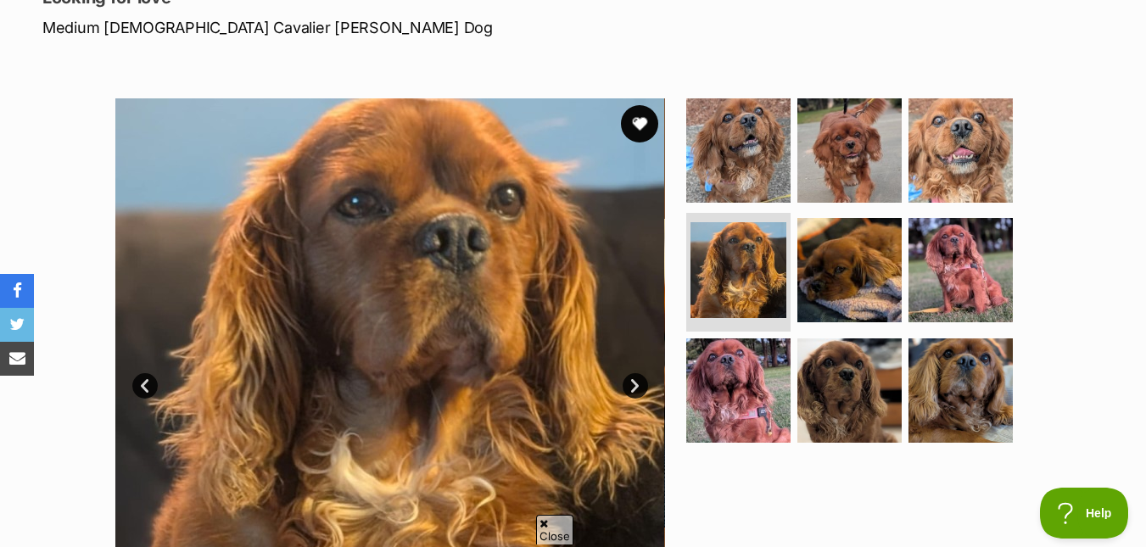
drag, startPoint x: 645, startPoint y: 126, endPoint x: 634, endPoint y: 134, distance: 13.4
click at [642, 129] on button "favourite" at bounding box center [639, 123] width 37 height 37
click at [151, 390] on link "Prev" at bounding box center [144, 385] width 25 height 25
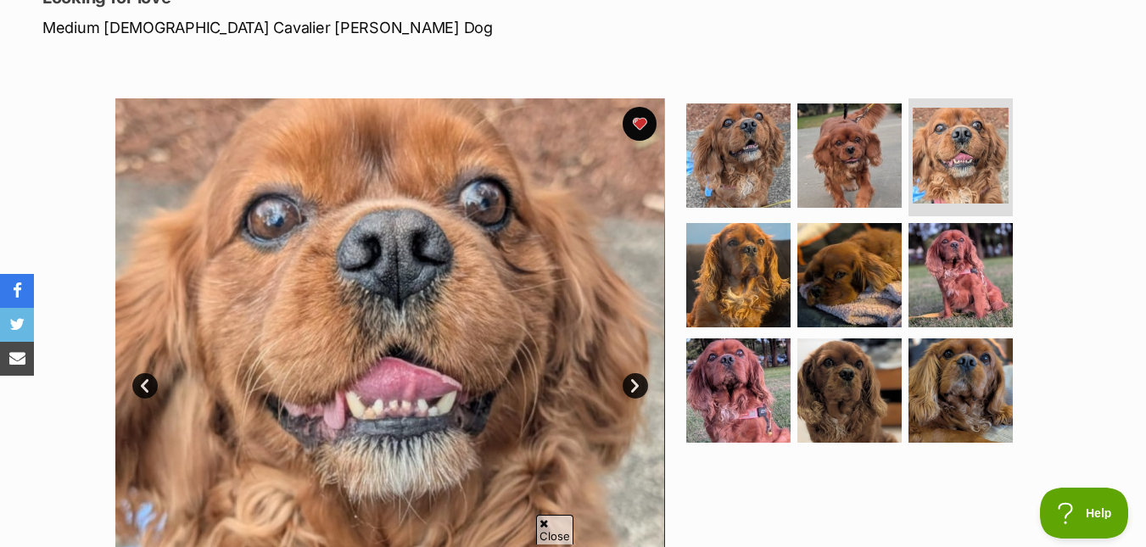
click at [147, 385] on link "Prev" at bounding box center [144, 385] width 25 height 25
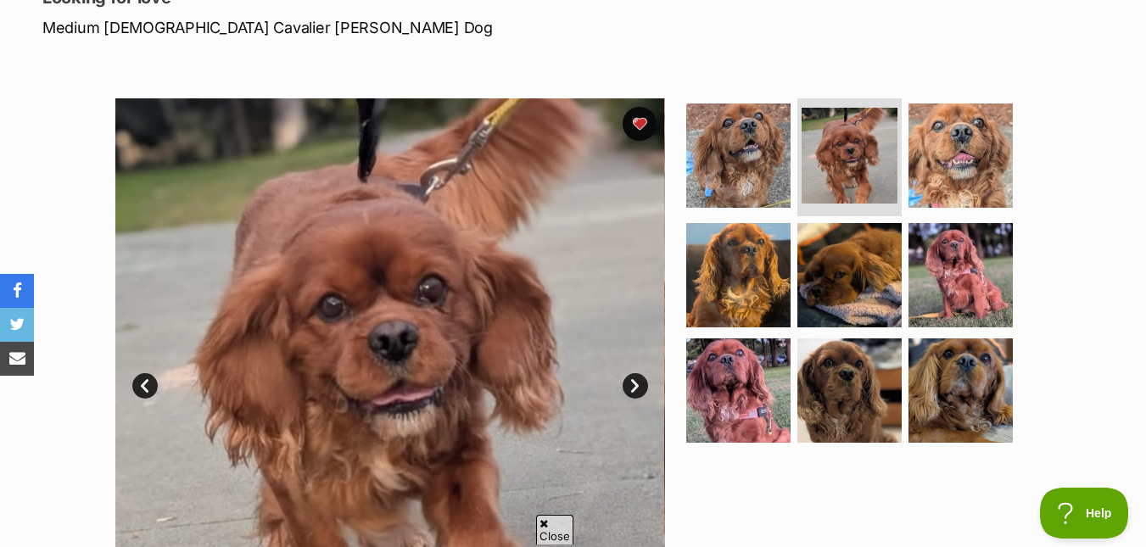
click at [147, 382] on link "Prev" at bounding box center [144, 385] width 25 height 25
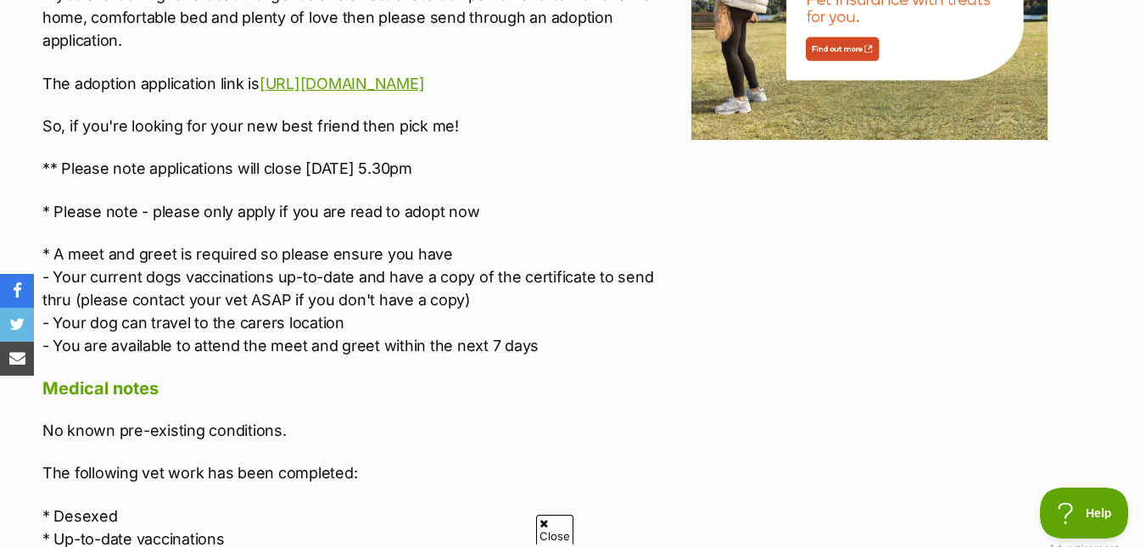
scroll to position [2121, 0]
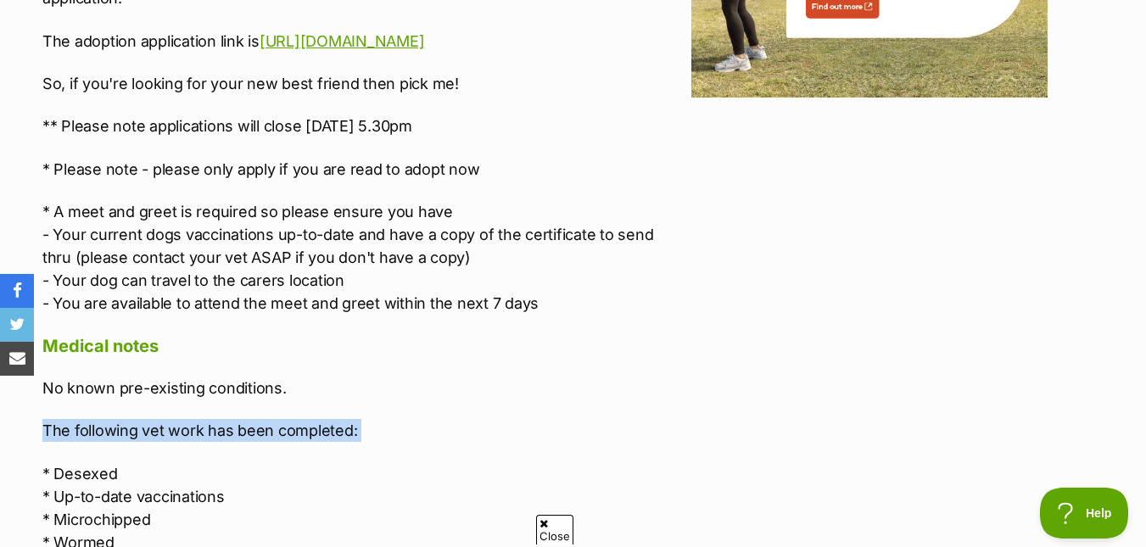
drag, startPoint x: 4, startPoint y: 406, endPoint x: 9, endPoint y: 396, distance: 11.4
click at [0, 381] on div "Advertisement Adoption information I've been adopted! This pet is no longer ava…" at bounding box center [573, 552] width 1146 height 3472
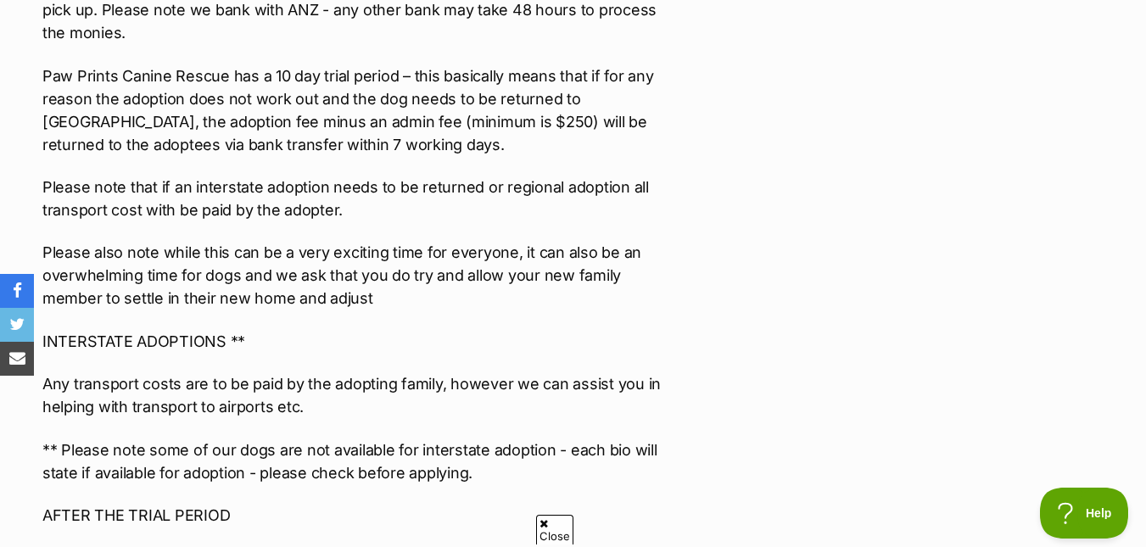
scroll to position [3648, 0]
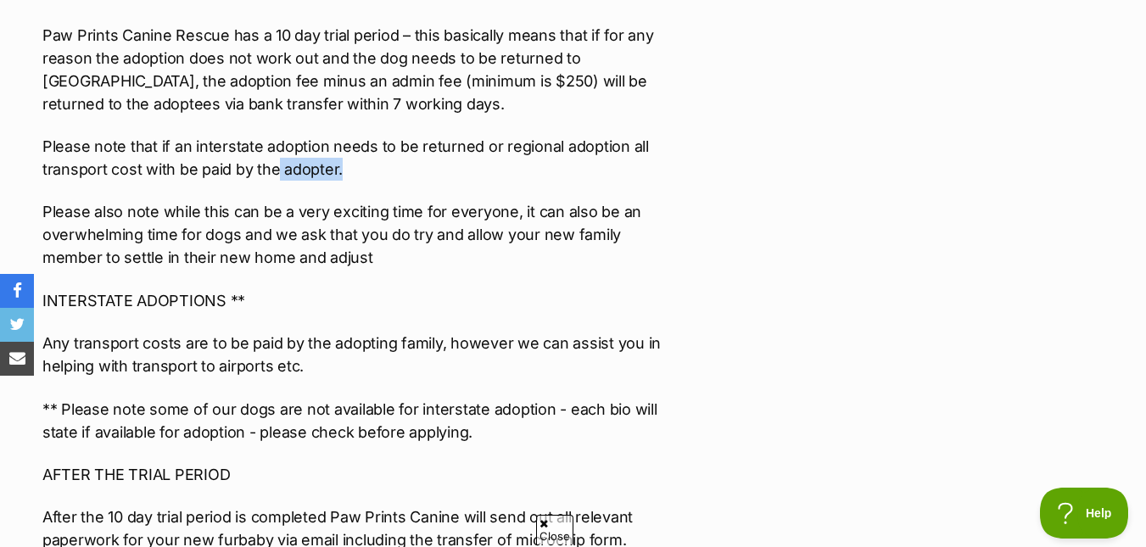
drag, startPoint x: 292, startPoint y: 121, endPoint x: 354, endPoint y: 125, distance: 62.0
click at [349, 135] on p "Please note that if an interstate adoption needs to be returned or regional ado…" at bounding box center [362, 158] width 641 height 46
drag, startPoint x: 411, startPoint y: 125, endPoint x: 392, endPoint y: 119, distance: 19.6
click at [411, 135] on p "Please note that if an interstate adoption needs to be returned or regional ado…" at bounding box center [362, 158] width 641 height 46
click at [372, 216] on p "Please also note while this can be a very exciting time for everyone, it can al…" at bounding box center [362, 234] width 641 height 69
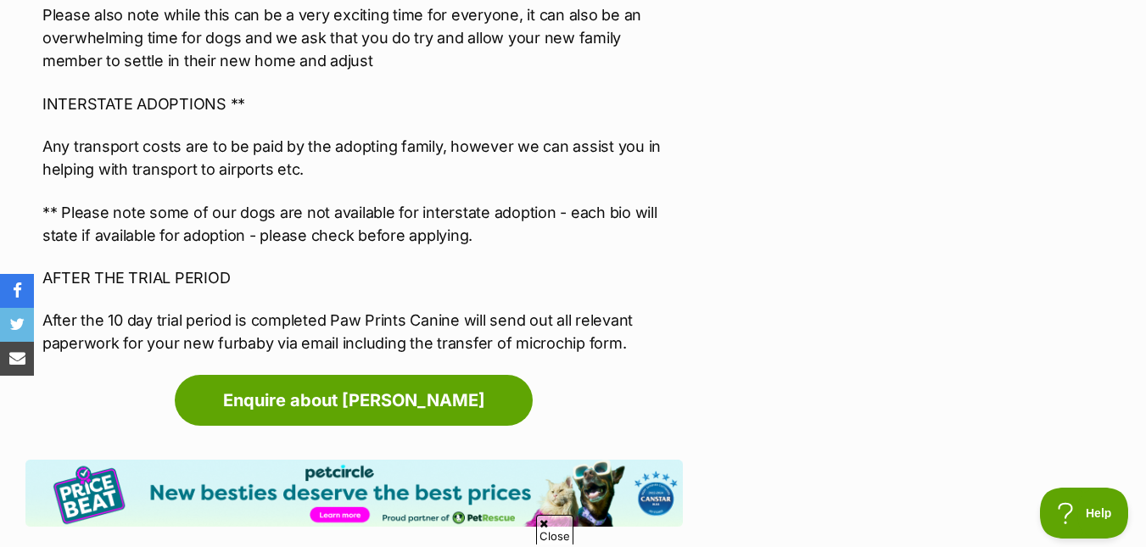
scroll to position [3903, 0]
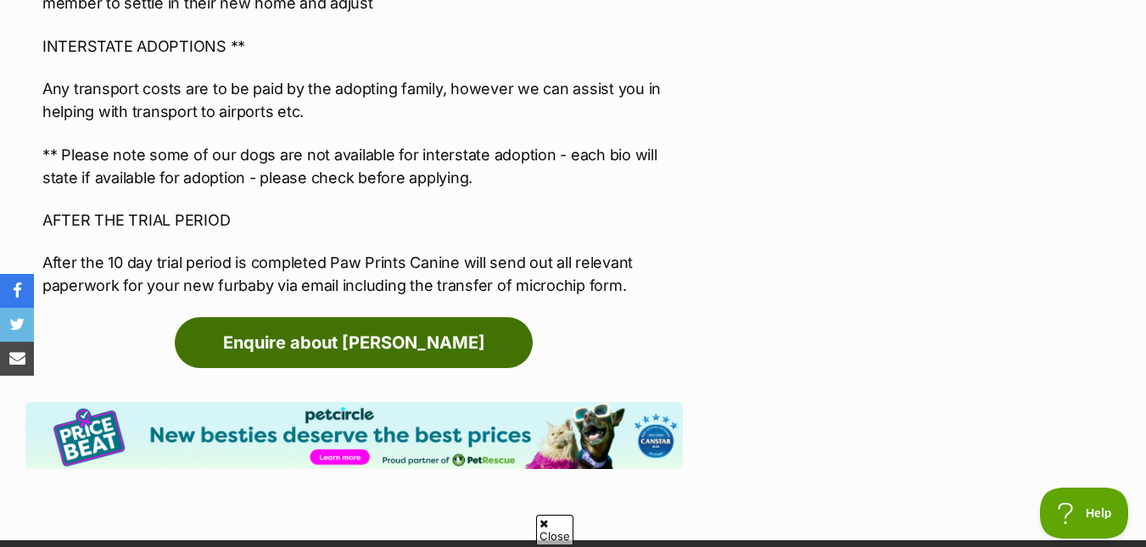
drag, startPoint x: 355, startPoint y: 295, endPoint x: 578, endPoint y: 284, distance: 222.5
click at [356, 317] on link "Enquire about [PERSON_NAME]" at bounding box center [354, 342] width 358 height 51
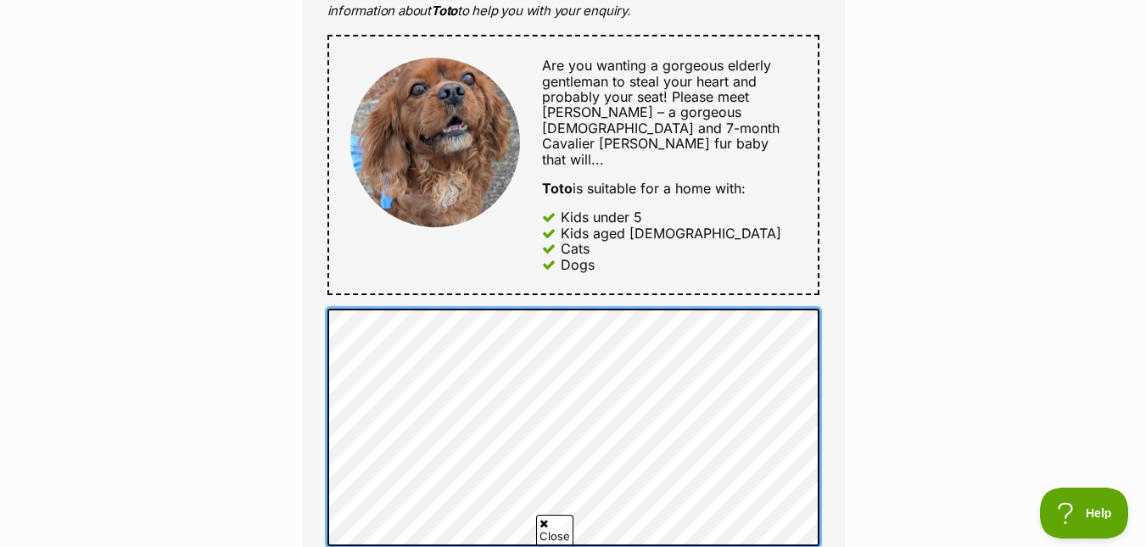
scroll to position [1103, 0]
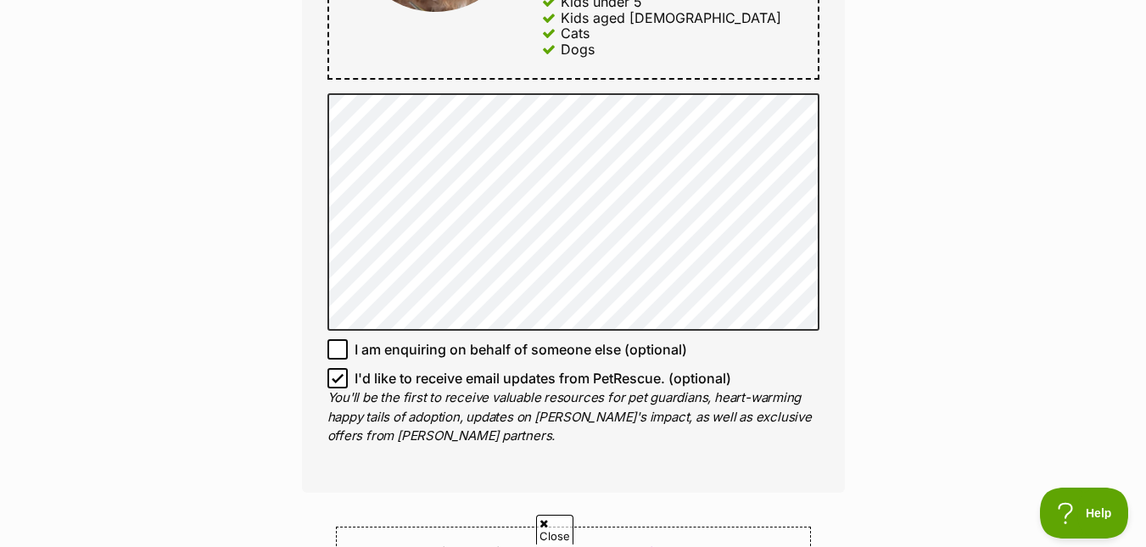
drag, startPoint x: 473, startPoint y: 370, endPoint x: 434, endPoint y: 335, distance: 51.6
click at [463, 368] on span "I'd like to receive email updates from PetRescue. (optional)" at bounding box center [543, 378] width 377 height 20
click at [1138, 384] on div "Enquire about [PERSON_NAME] Want to increase your chances of a successful enqui…" at bounding box center [573, 116] width 1146 height 2128
